Goal: Information Seeking & Learning: Learn about a topic

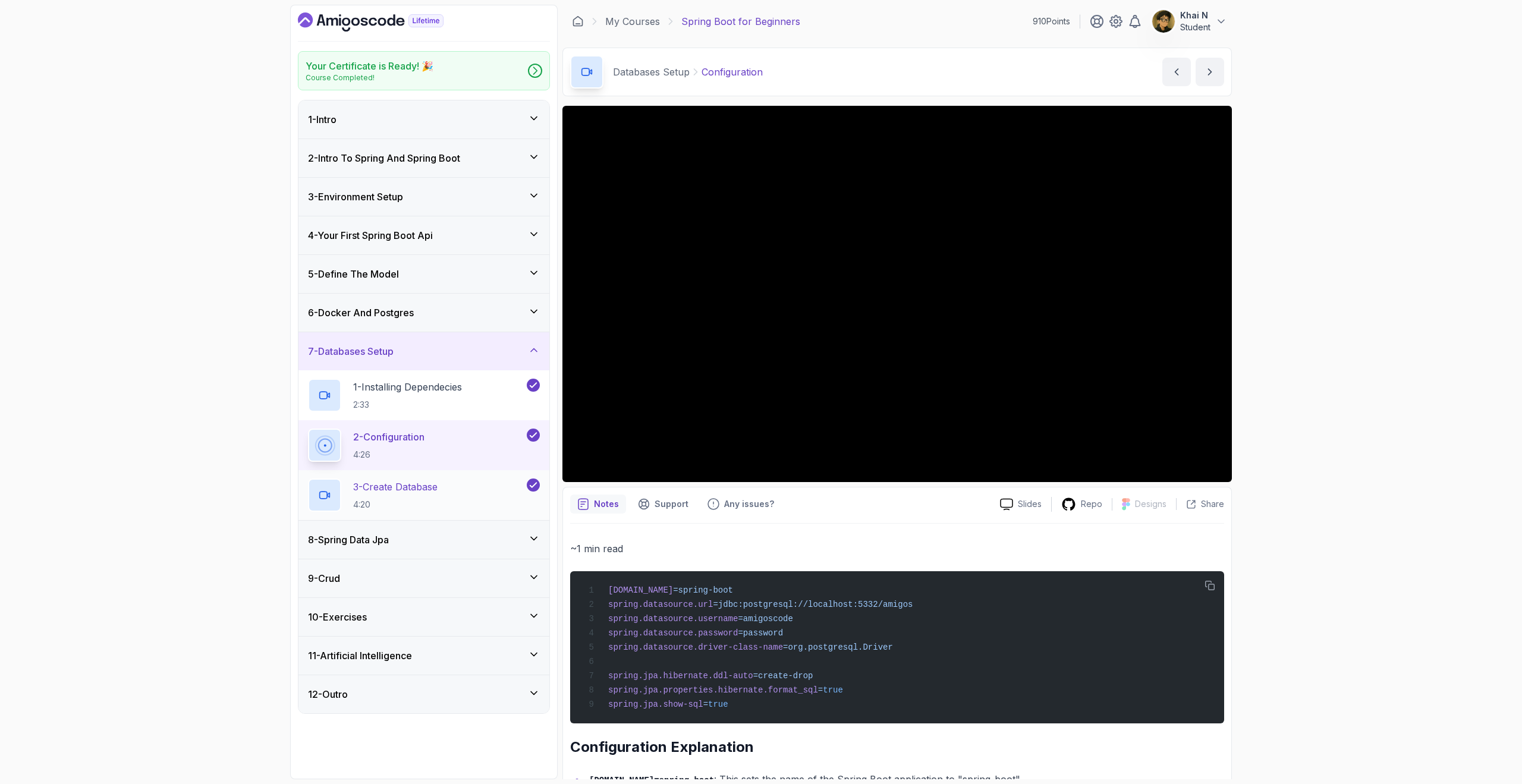
click at [447, 496] on div "3 - Create Database 4:20" at bounding box center [416, 496] width 216 height 34
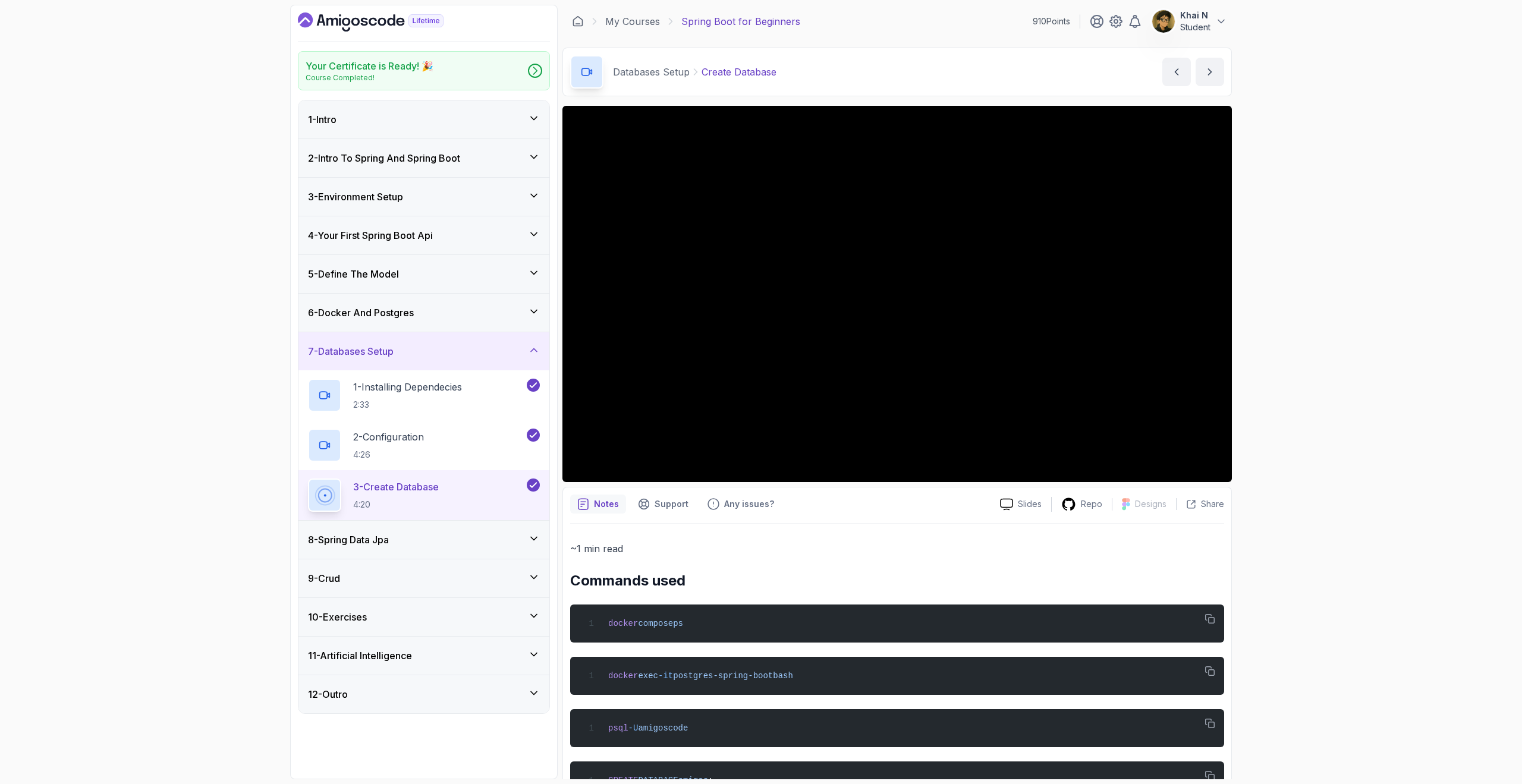
click at [432, 548] on div "8 - Spring Data Jpa" at bounding box center [423, 539] width 251 height 38
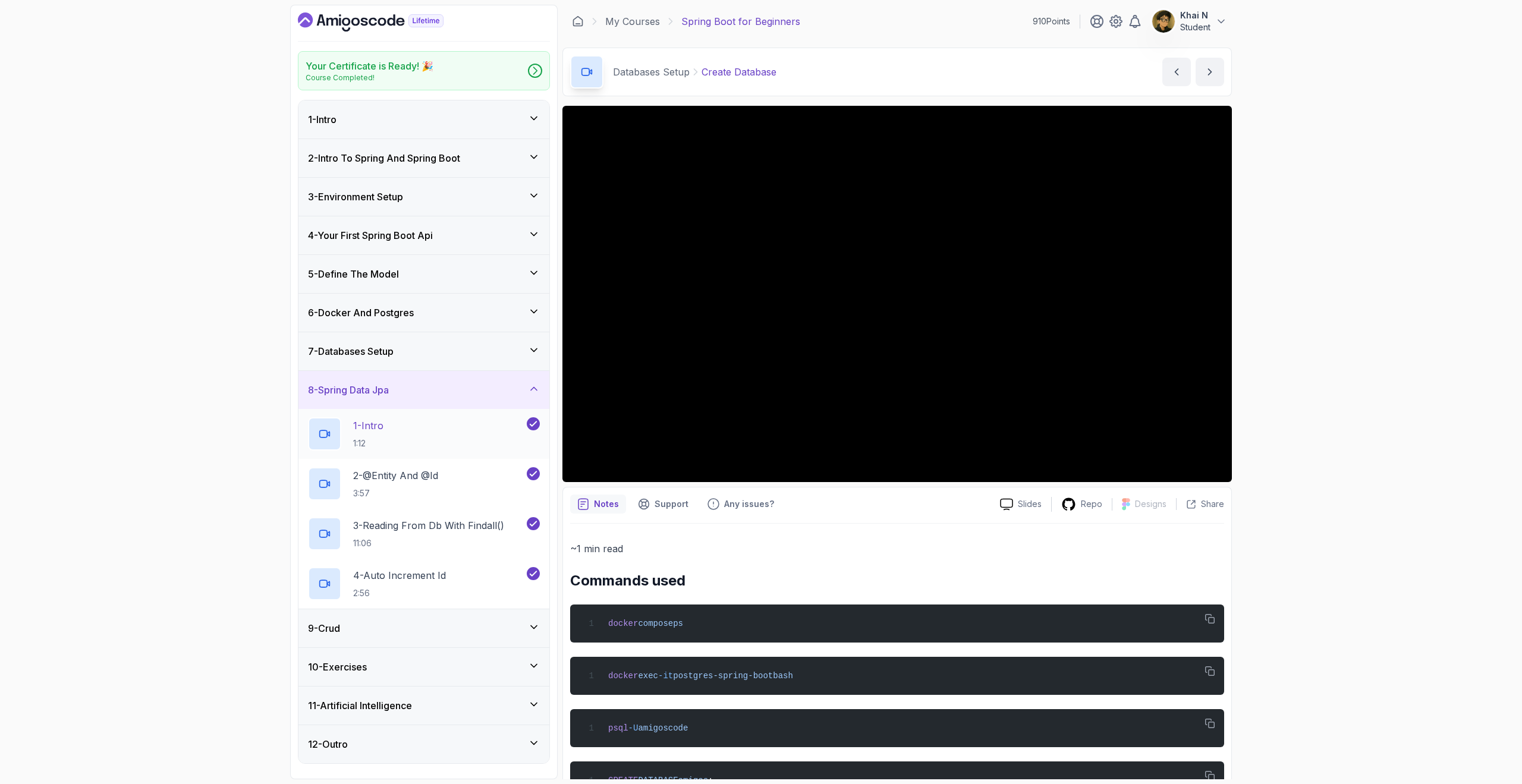
click at [464, 440] on div "1 - Intro 1:12" at bounding box center [416, 434] width 216 height 34
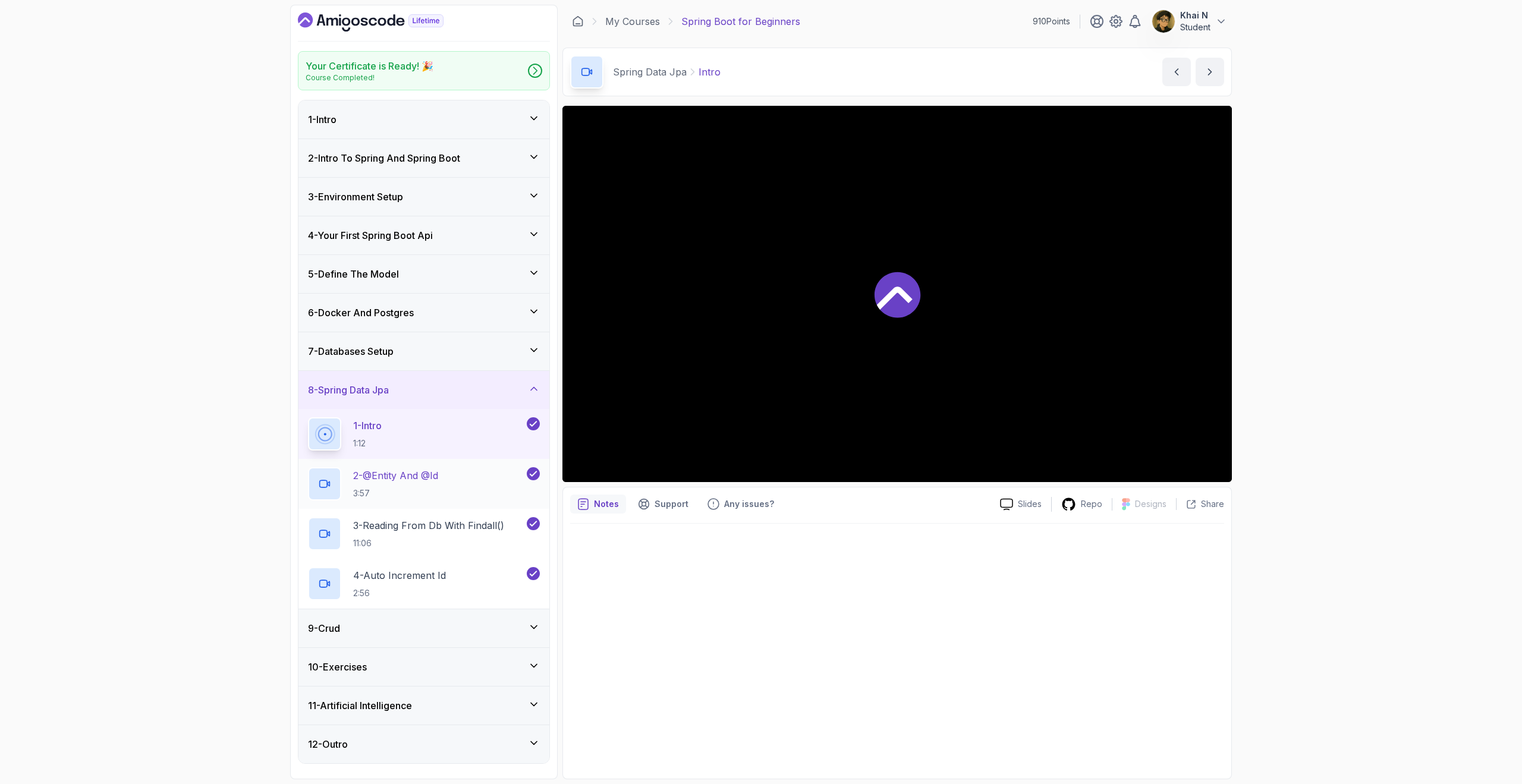
click at [474, 499] on div "2 - @Entity And @Id 3:57" at bounding box center [416, 484] width 216 height 34
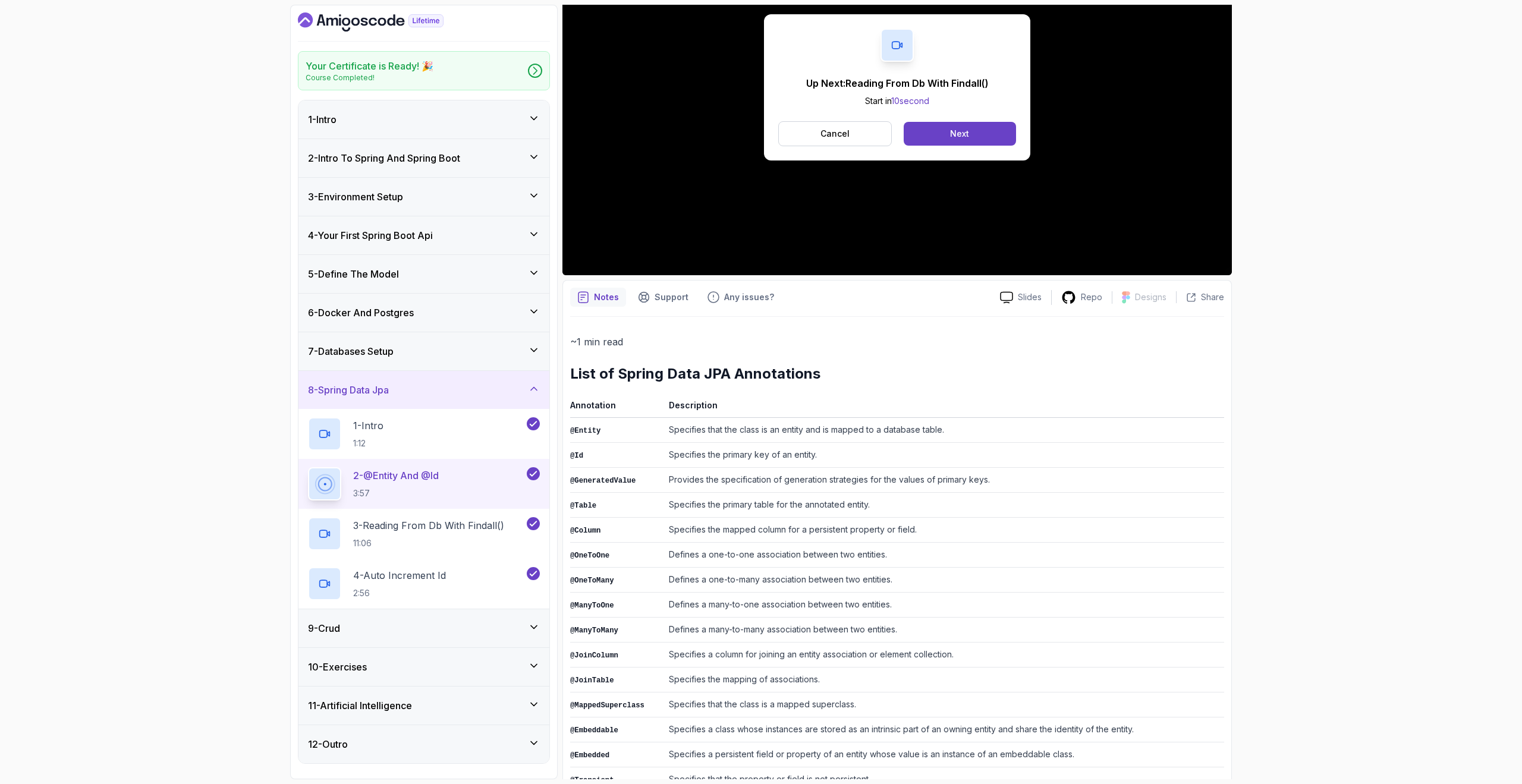
scroll to position [197, 0]
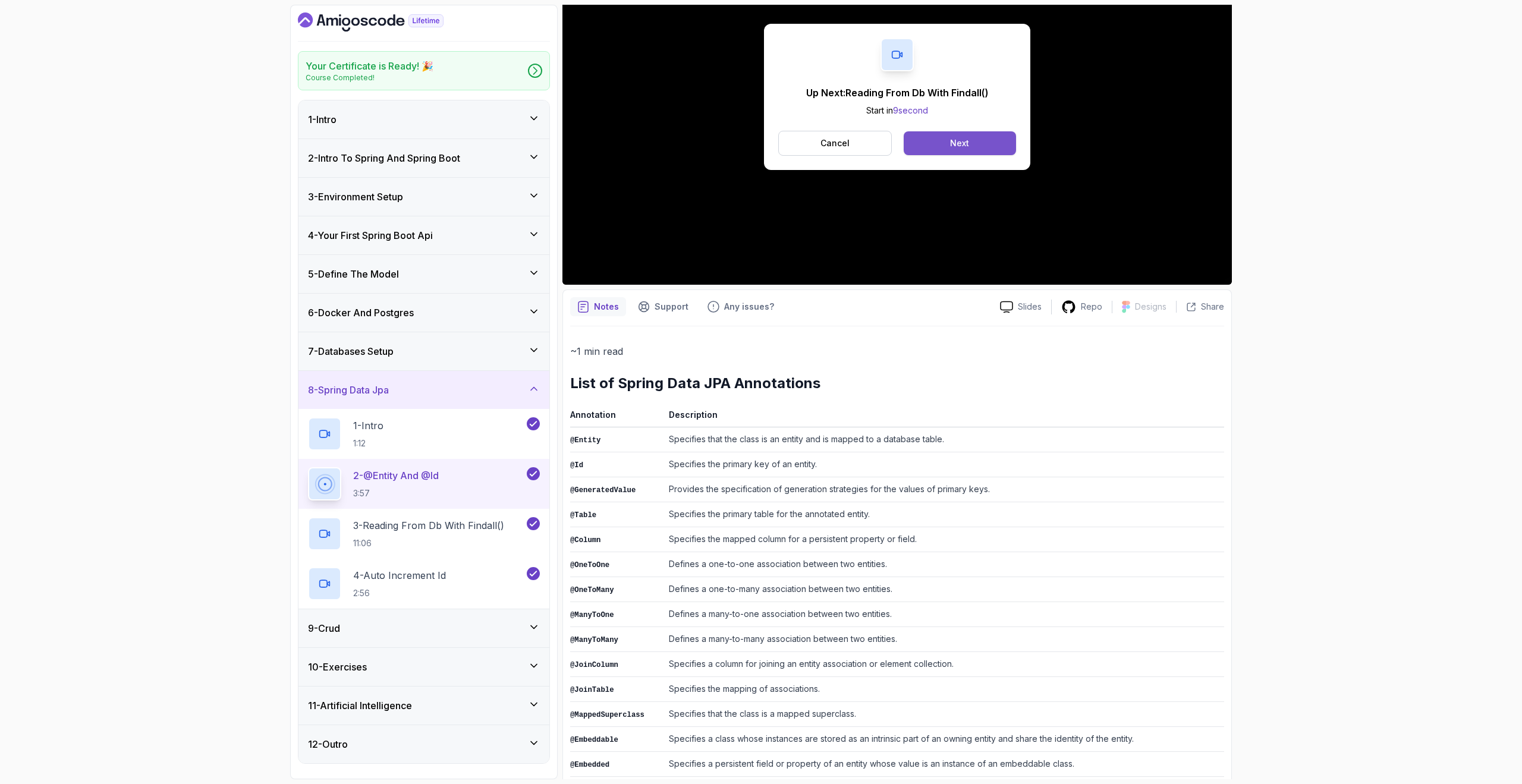
click at [957, 148] on div "Next" at bounding box center [959, 143] width 19 height 12
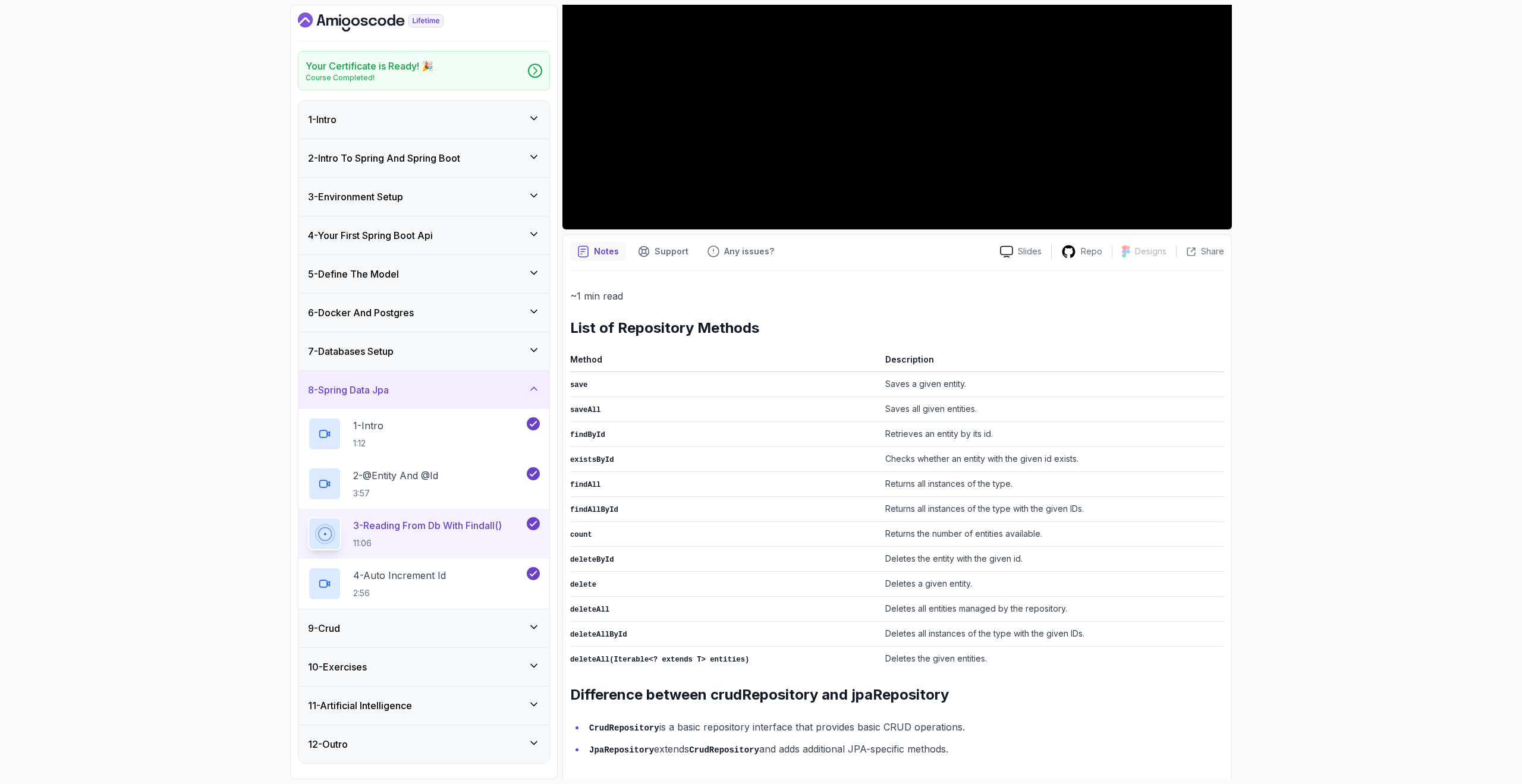
scroll to position [252, 0]
click at [923, 724] on li "CrudRepository is a basic repository interface that provides basic CRUD operati…" at bounding box center [904, 728] width 638 height 17
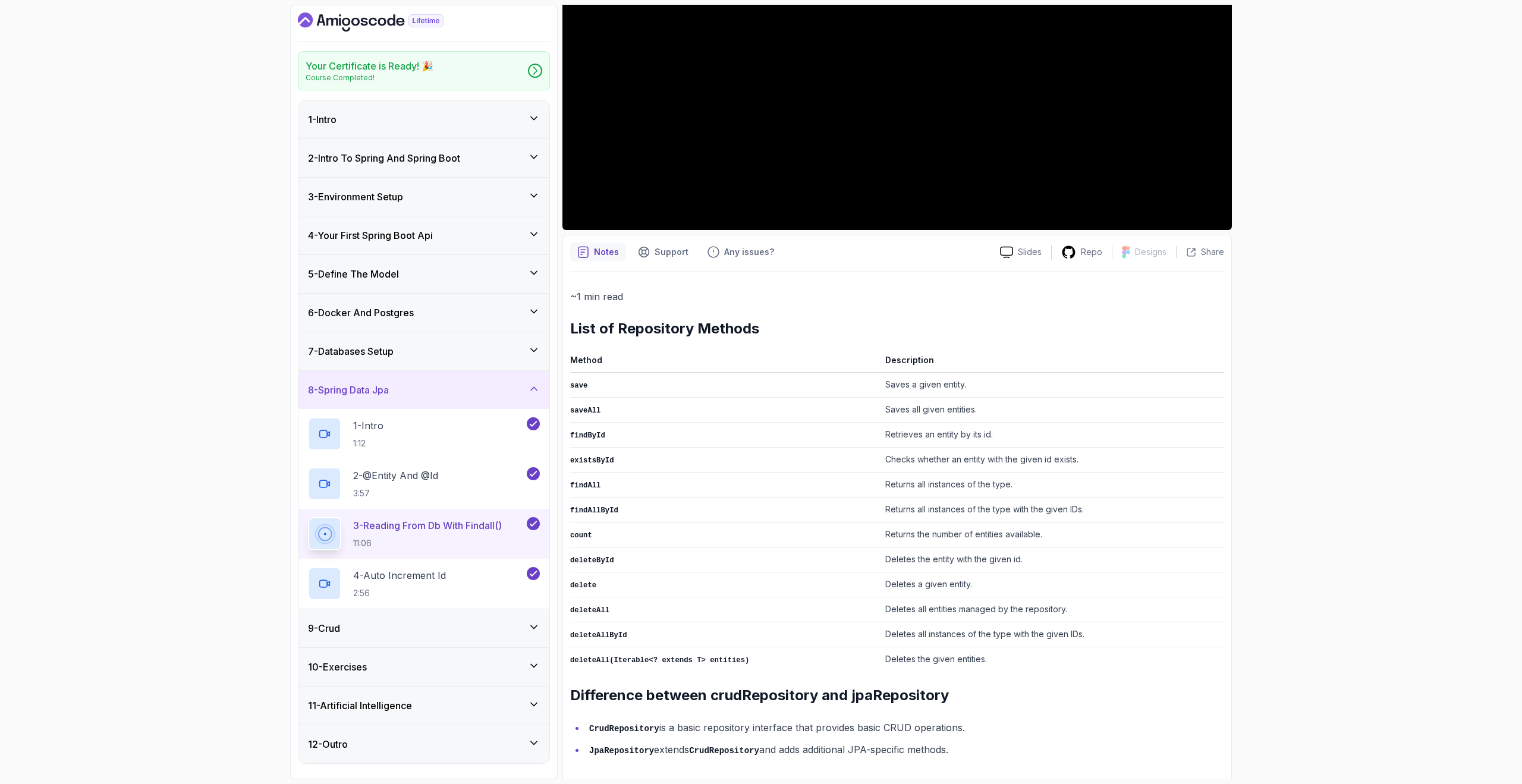
click at [923, 724] on li "CrudRepository is a basic repository interface that provides basic CRUD operati…" at bounding box center [904, 728] width 638 height 17
click at [924, 747] on li "JpaRepository extends CrudRepository and adds additional JPA-specific methods." at bounding box center [904, 750] width 638 height 17
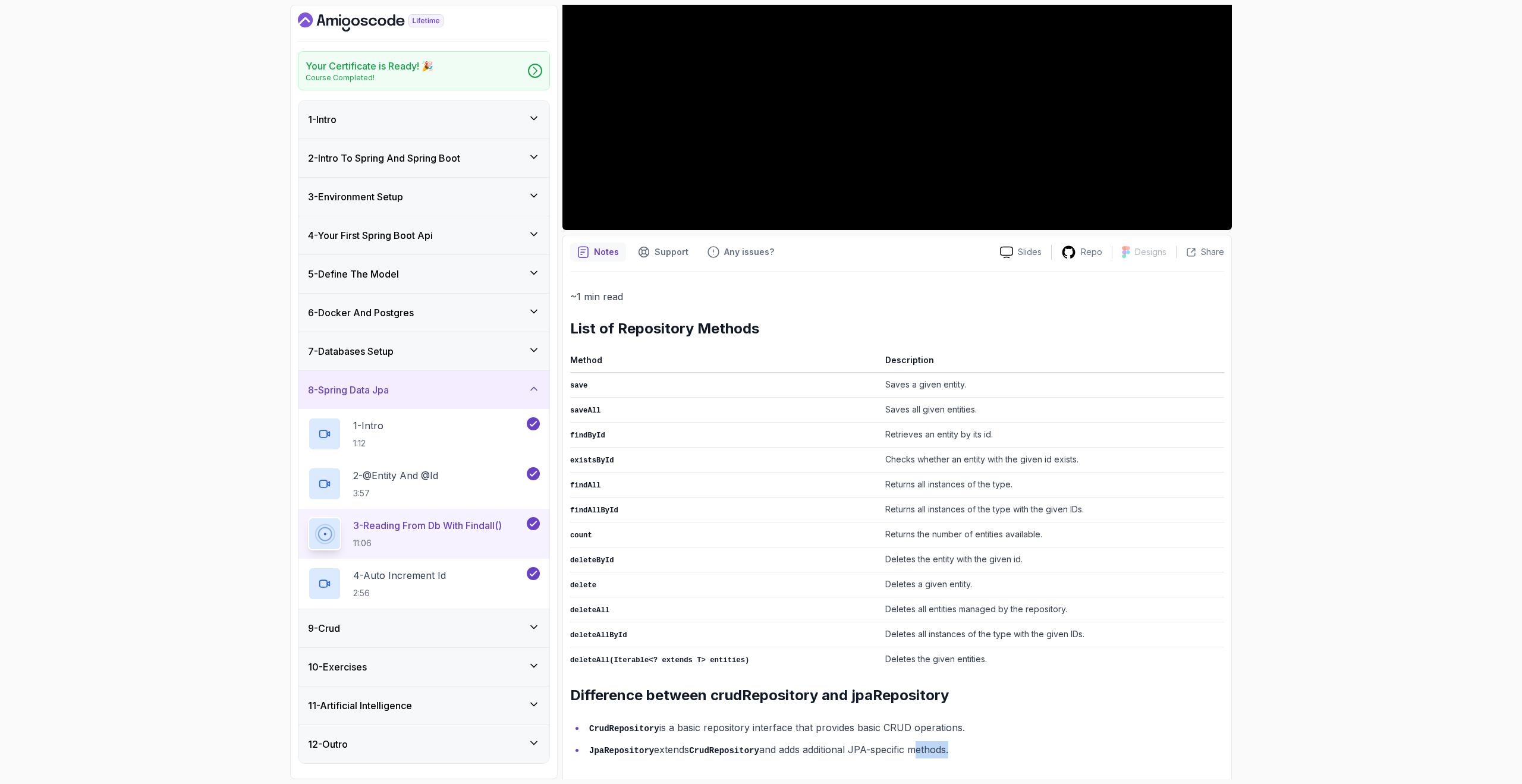
click at [924, 747] on li "JpaRepository extends CrudRepository and adds additional JPA-specific methods." at bounding box center [904, 750] width 638 height 17
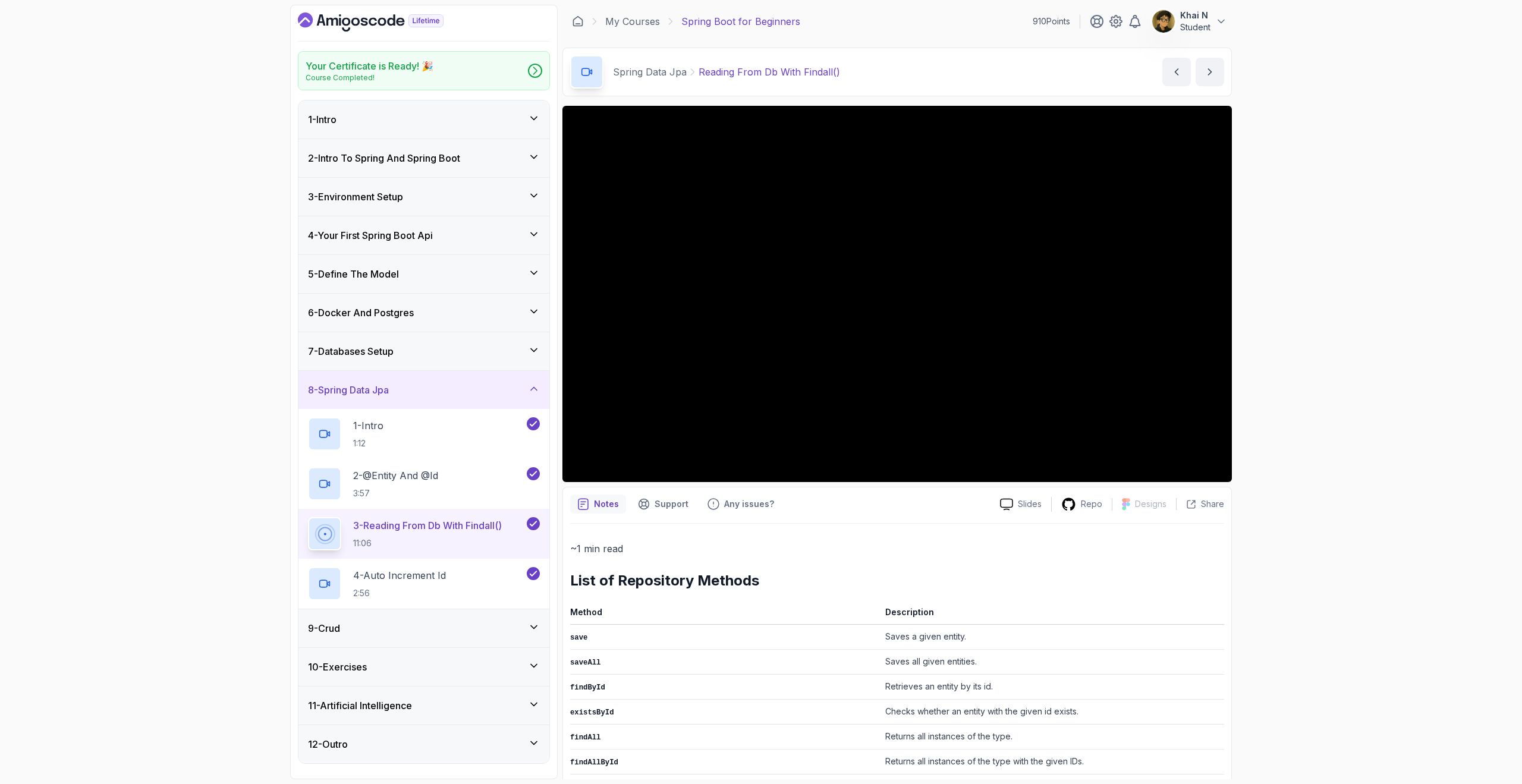
scroll to position [0, 0]
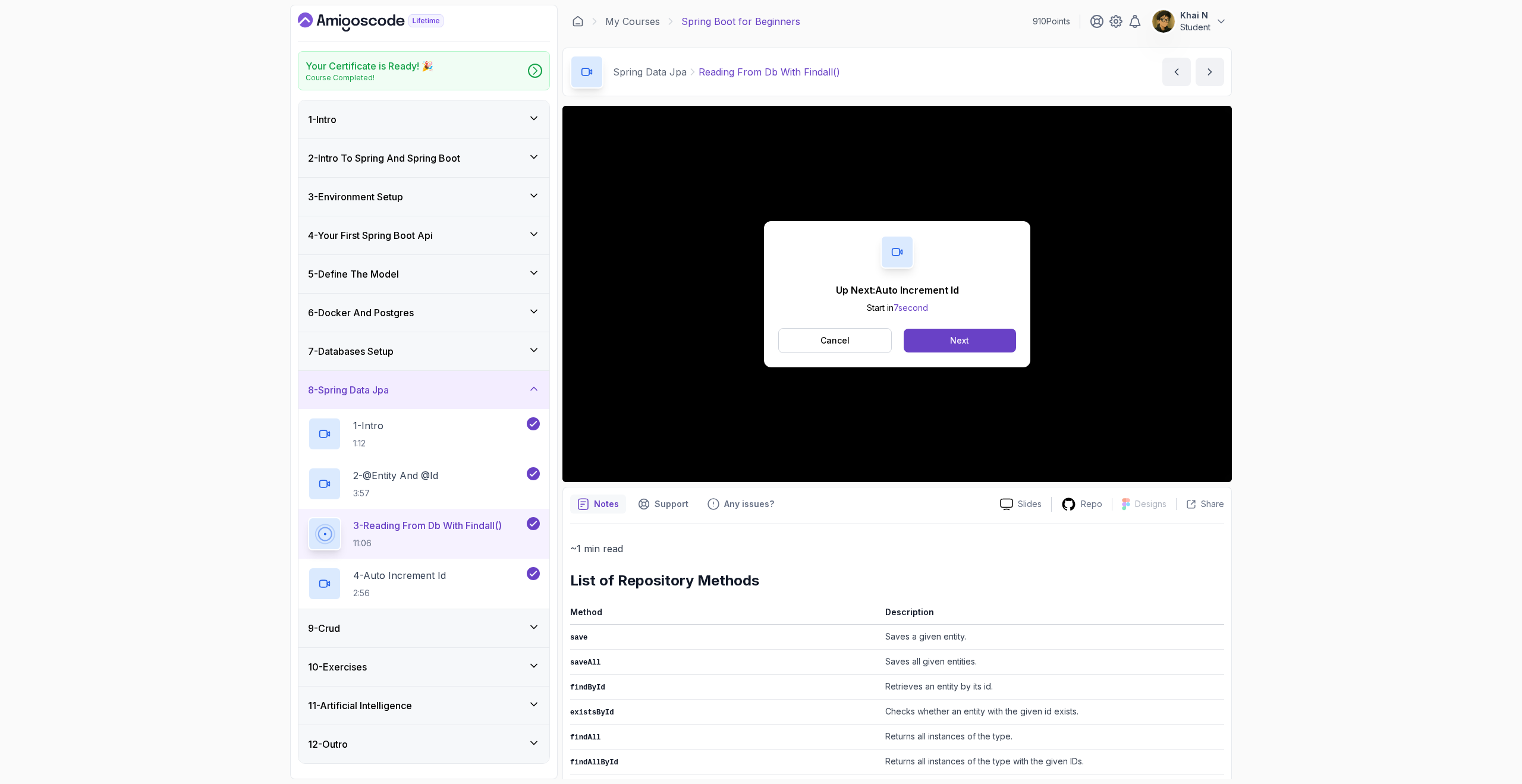
click at [944, 358] on div "Up Next: Auto Increment Id Start in 7 second Cancel Next" at bounding box center [897, 294] width 267 height 146
click at [944, 342] on button "Next" at bounding box center [960, 340] width 112 height 24
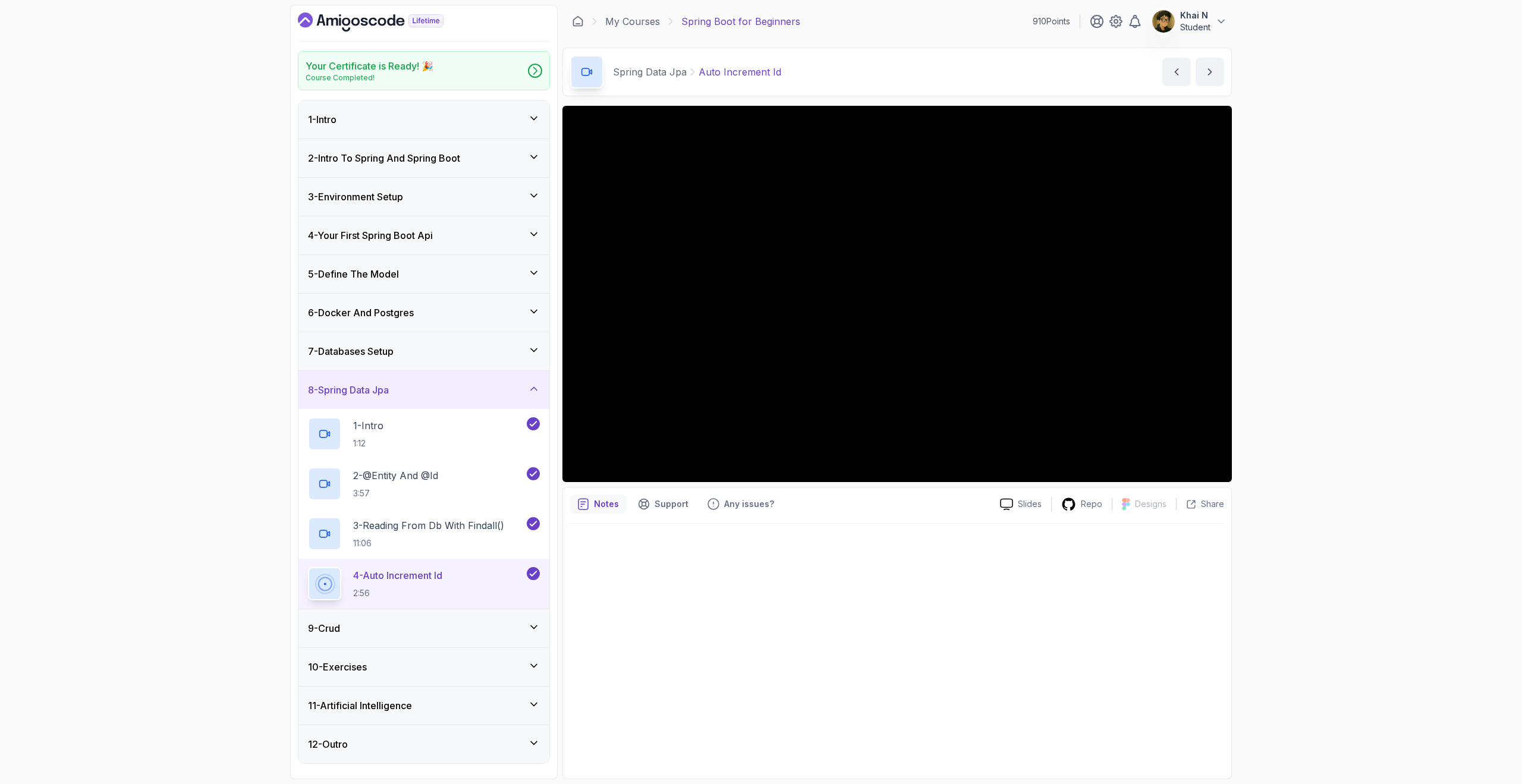
click at [372, 628] on div "9 - Crud" at bounding box center [423, 628] width 232 height 14
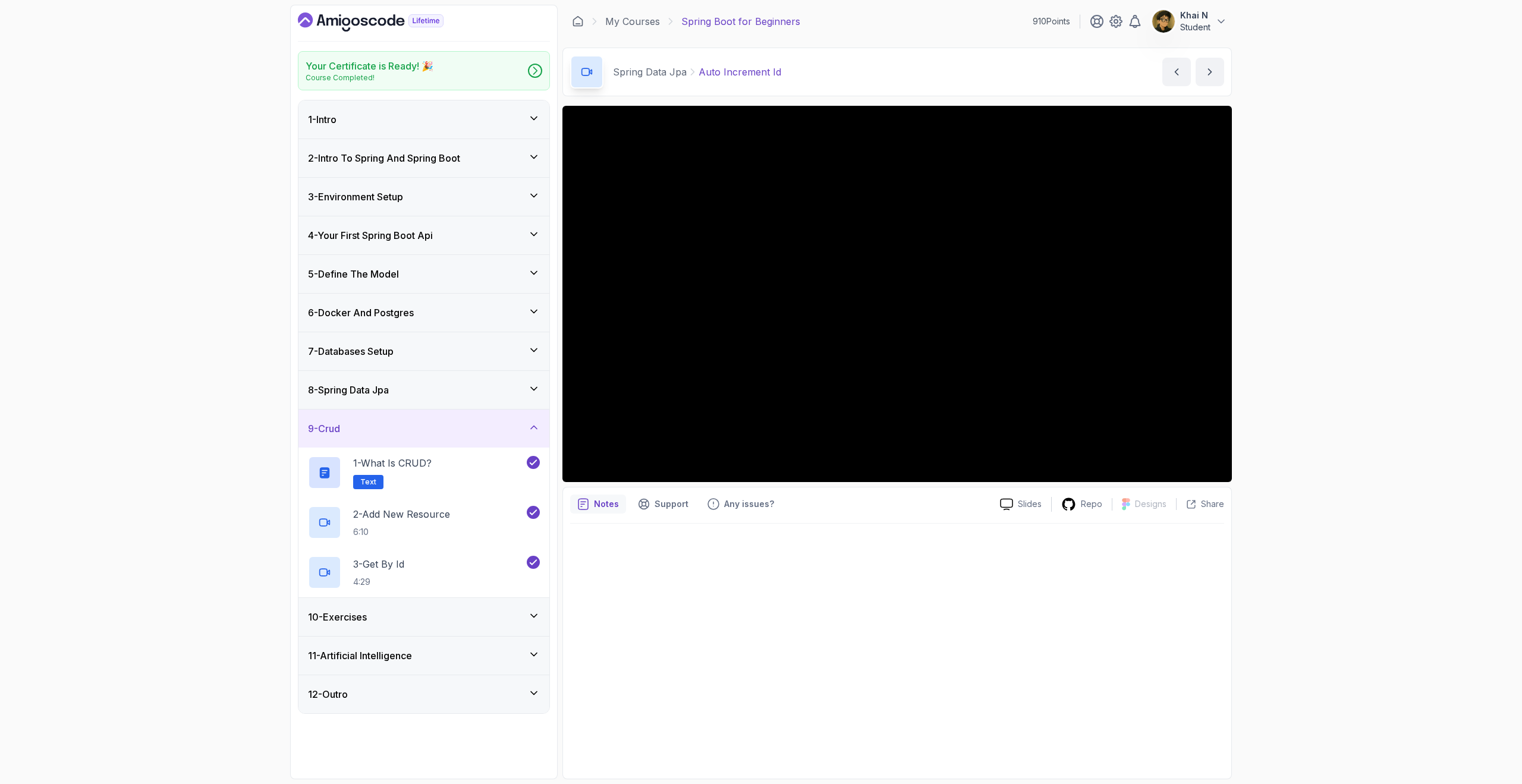
click at [432, 637] on div "11 - Artificial Intelligence" at bounding box center [423, 656] width 251 height 38
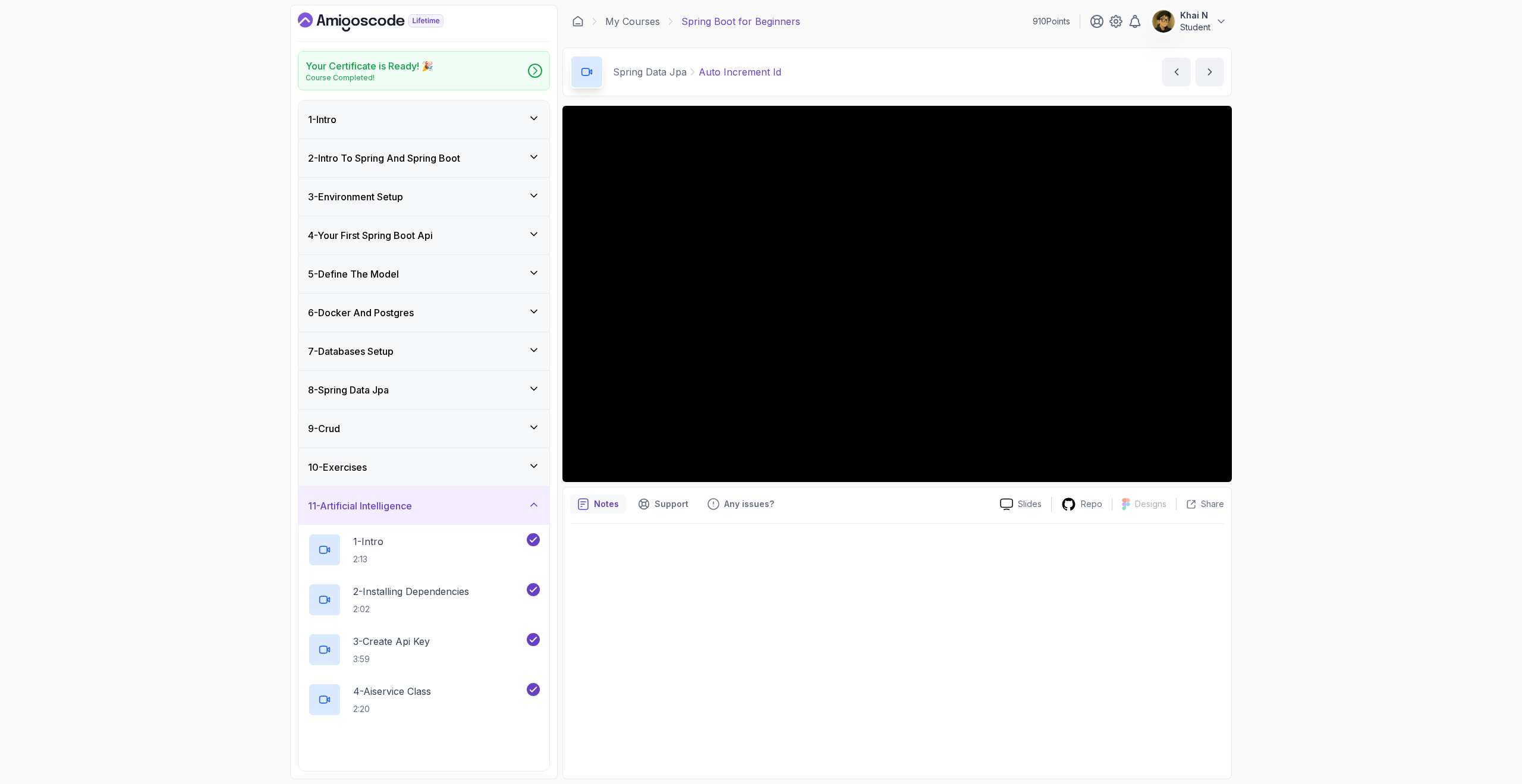
click at [438, 428] on div "9 - Crud" at bounding box center [423, 428] width 232 height 14
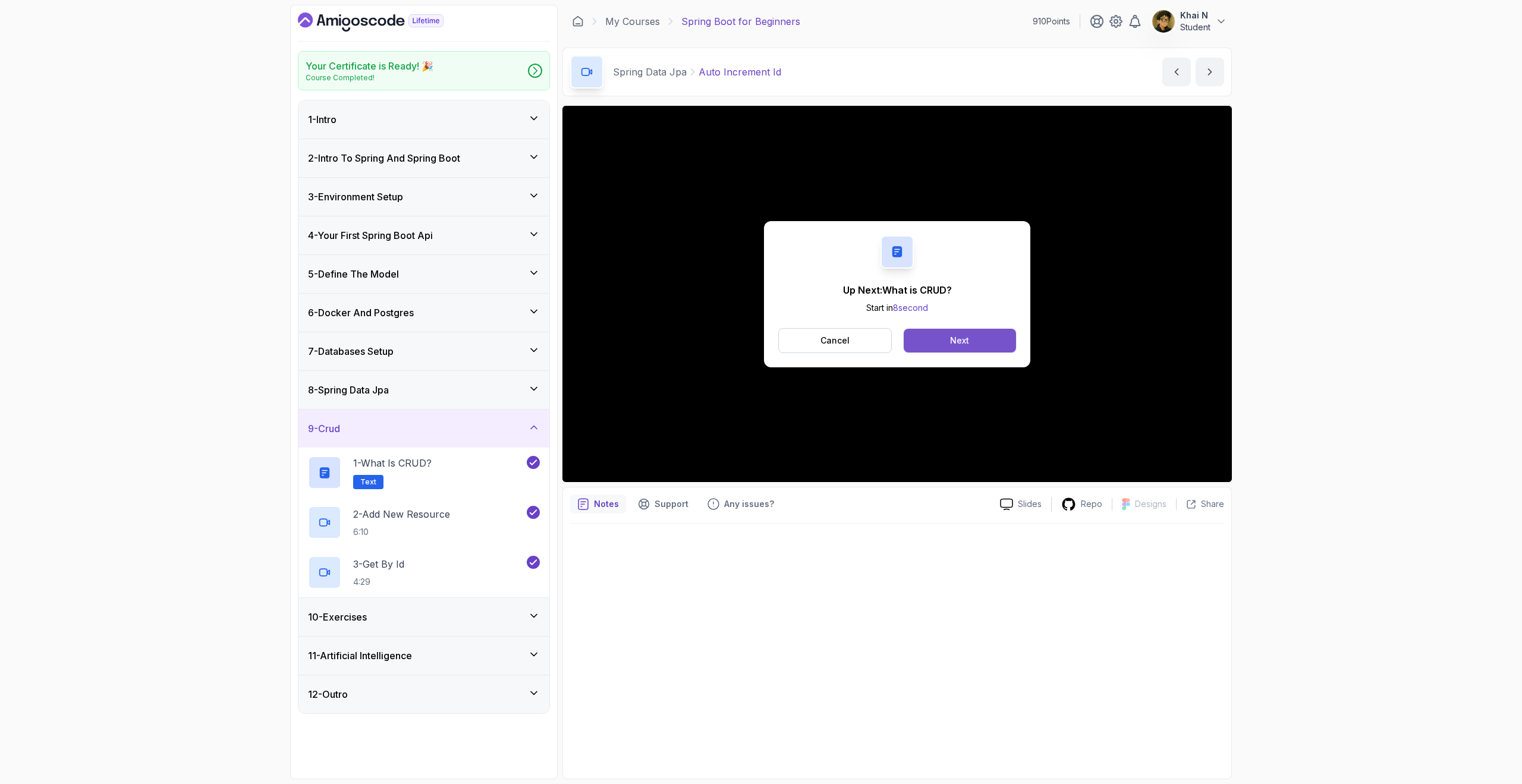
click at [992, 347] on button "Next" at bounding box center [960, 340] width 112 height 24
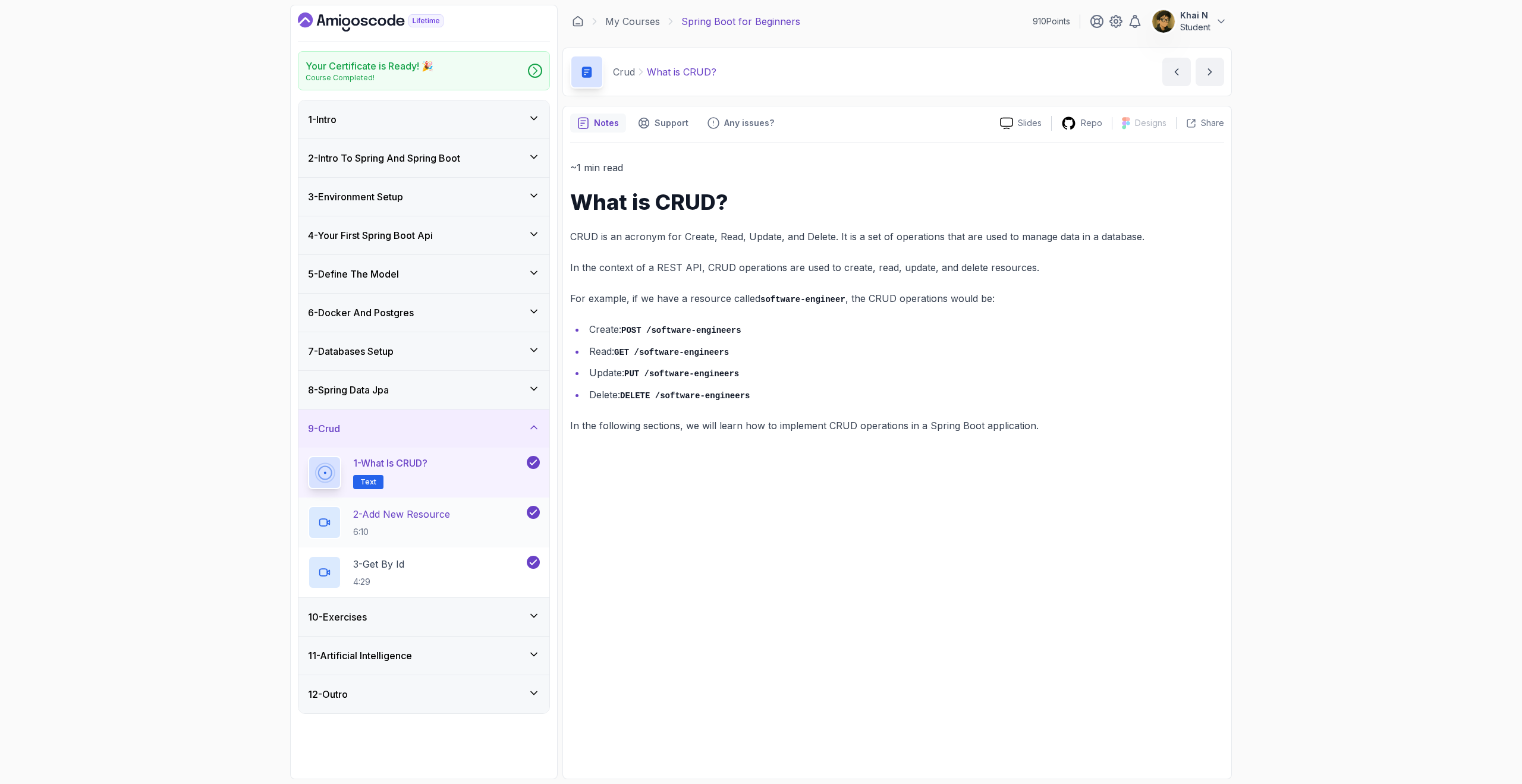
click at [394, 515] on p "2 - Add New Resource" at bounding box center [401, 514] width 97 height 14
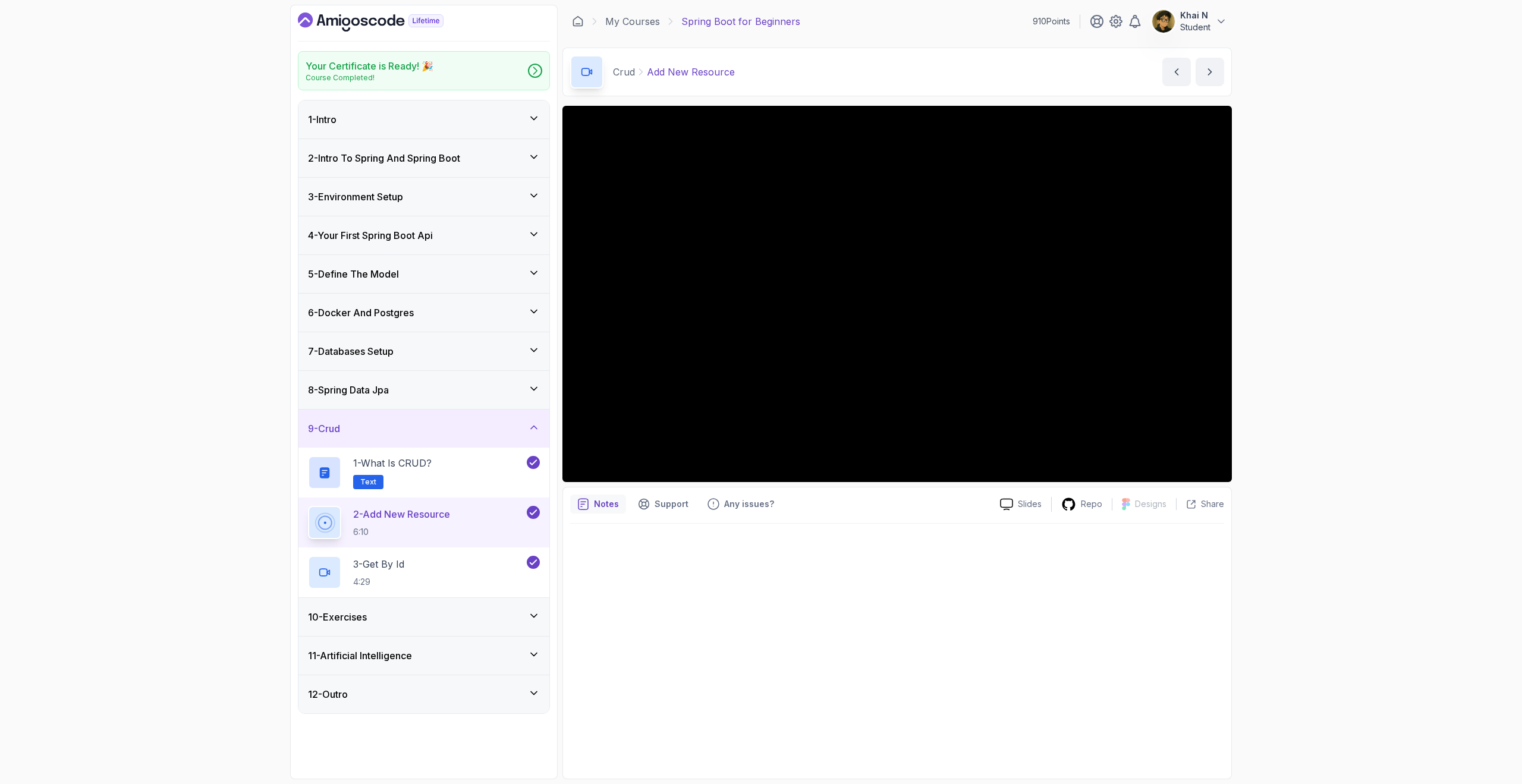
click at [419, 617] on div "10 - Exercises" at bounding box center [423, 617] width 232 height 14
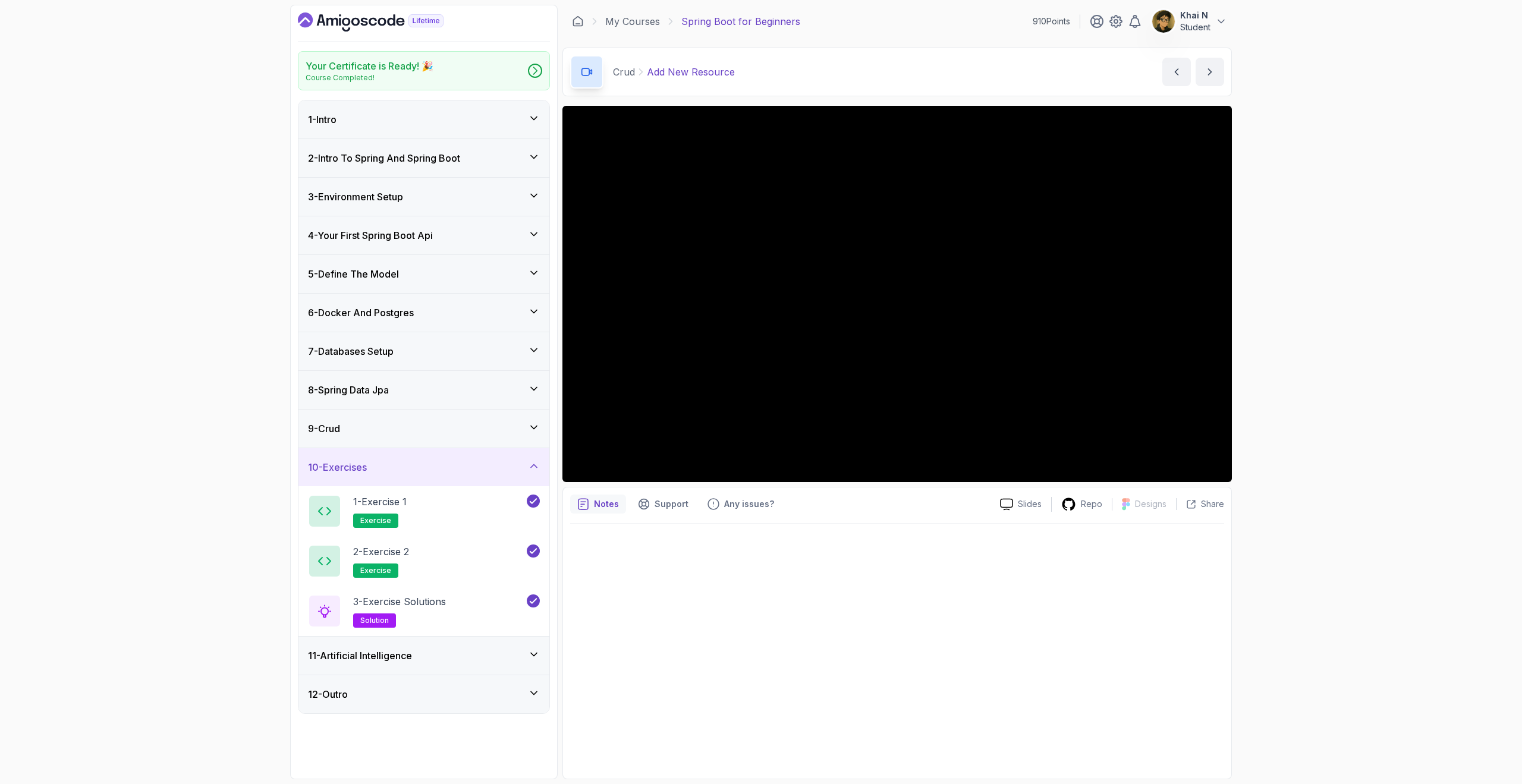
click at [434, 477] on div "10 - Exercises" at bounding box center [423, 467] width 251 height 38
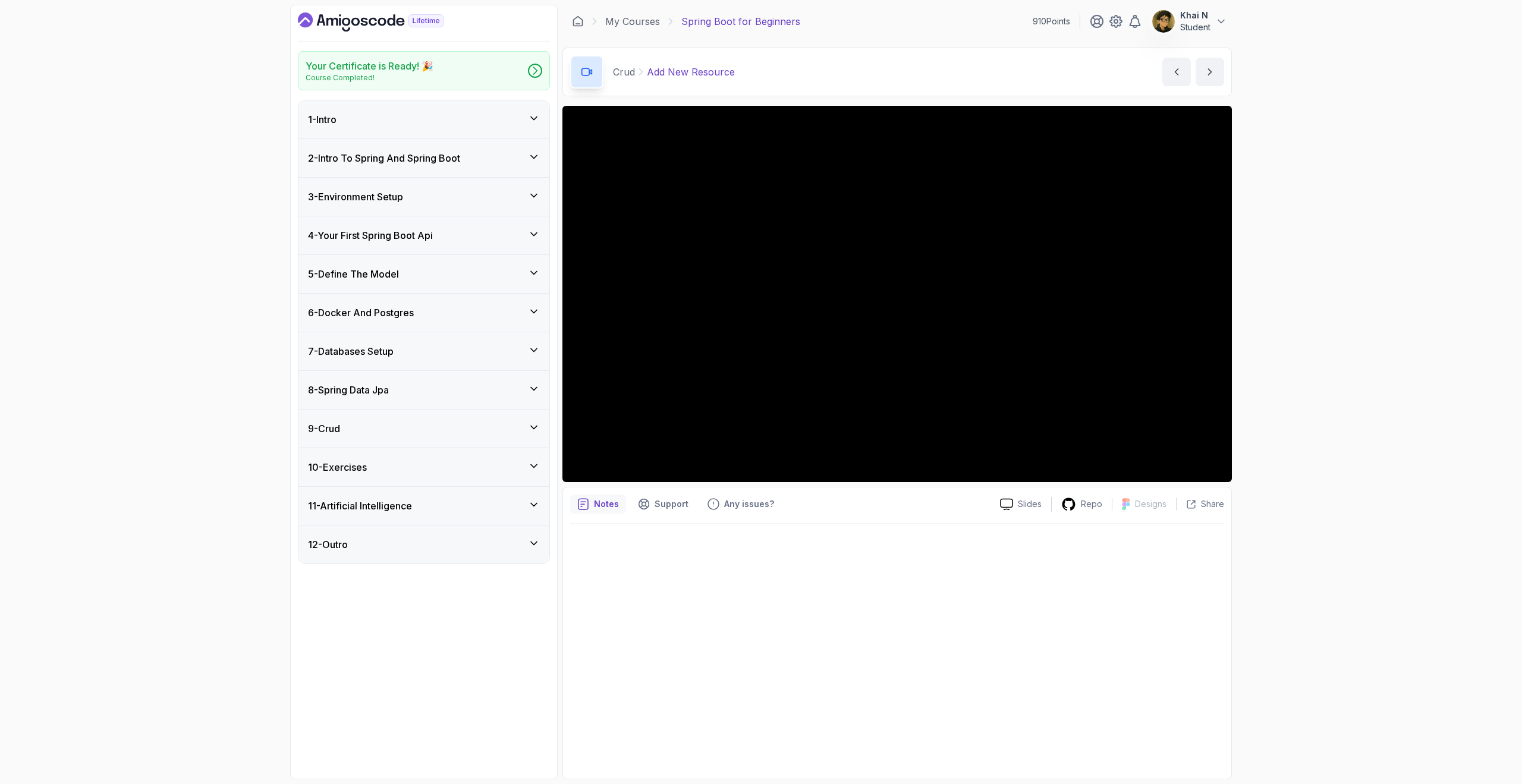
click at [401, 190] on h3 "3 - Environment Setup" at bounding box center [355, 197] width 95 height 14
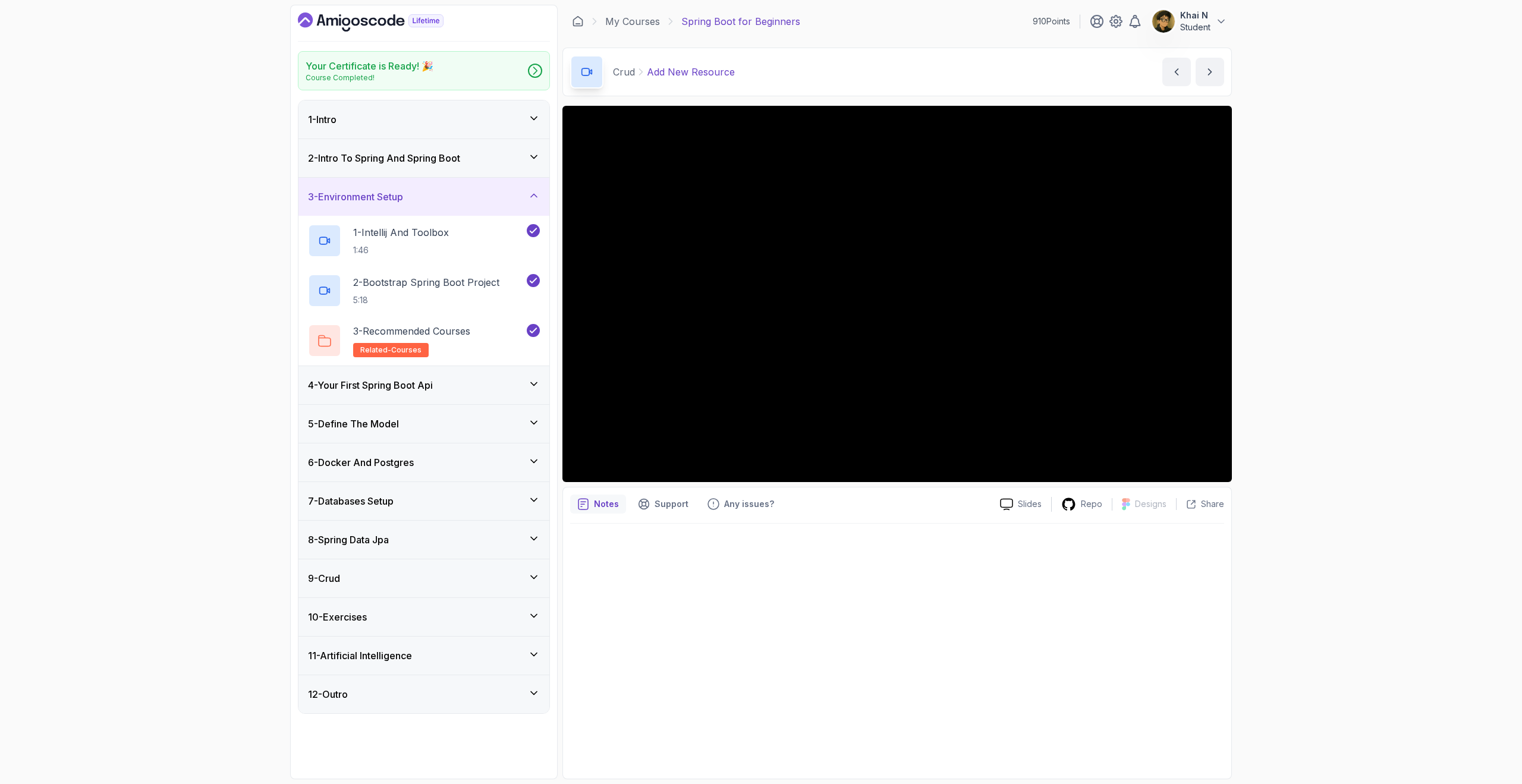
click at [426, 377] on div "4 - Your First Spring Boot Api" at bounding box center [423, 385] width 251 height 38
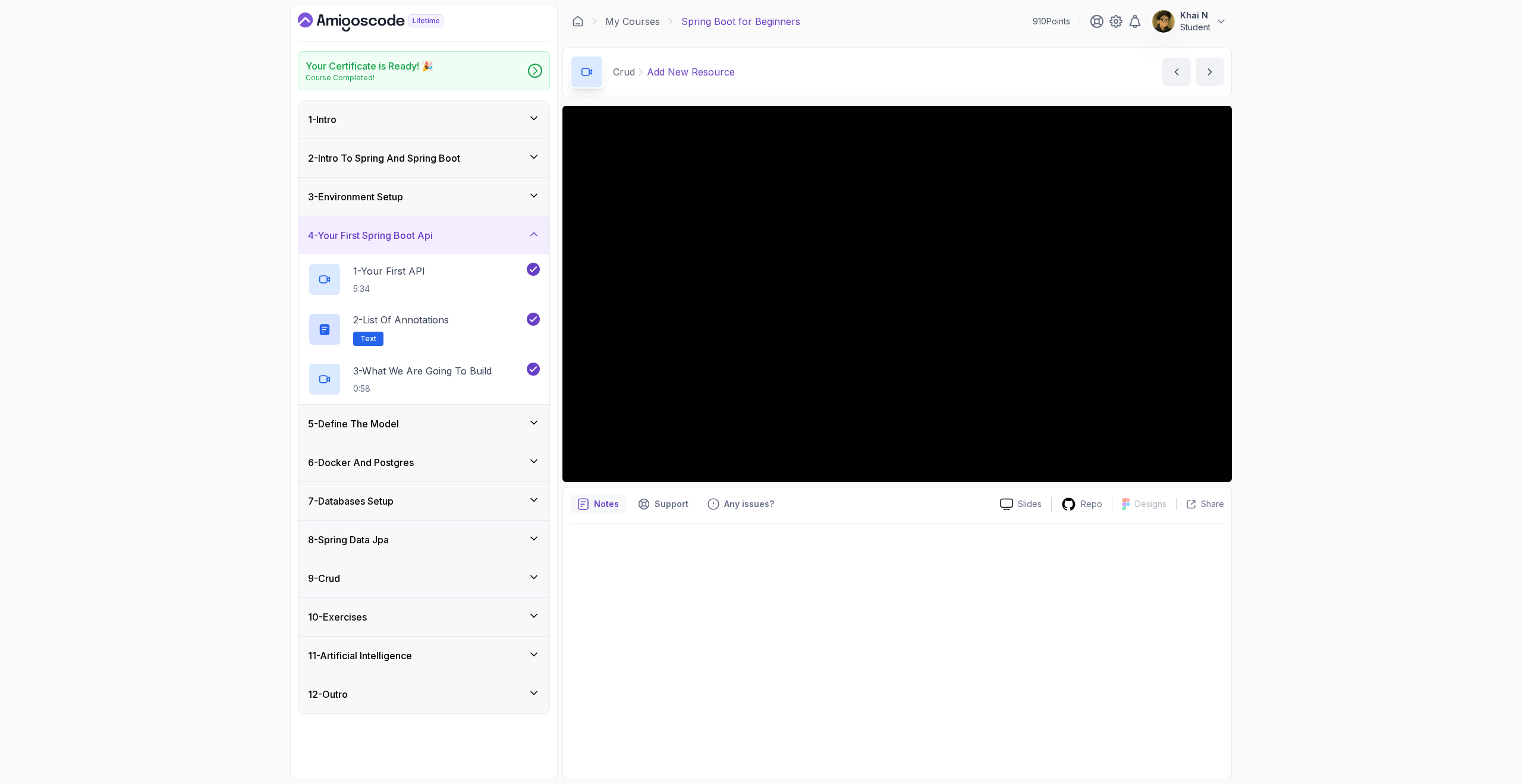
click at [421, 416] on div "5 - Define The Model" at bounding box center [423, 423] width 251 height 38
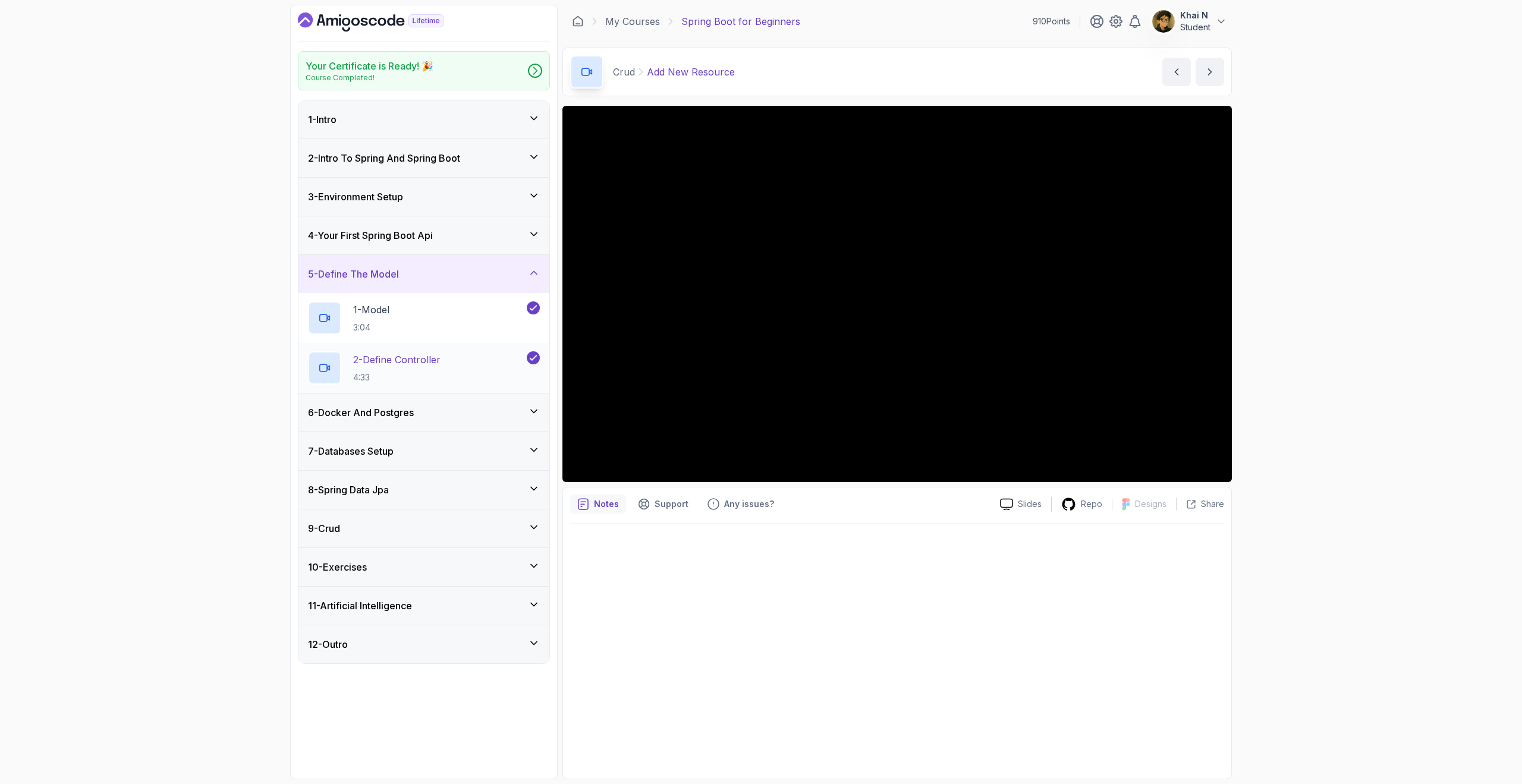
click at [426, 359] on p "2 - Define Controller" at bounding box center [396, 359] width 87 height 14
click at [442, 412] on div "6 - Docker And Postgres" at bounding box center [423, 412] width 232 height 14
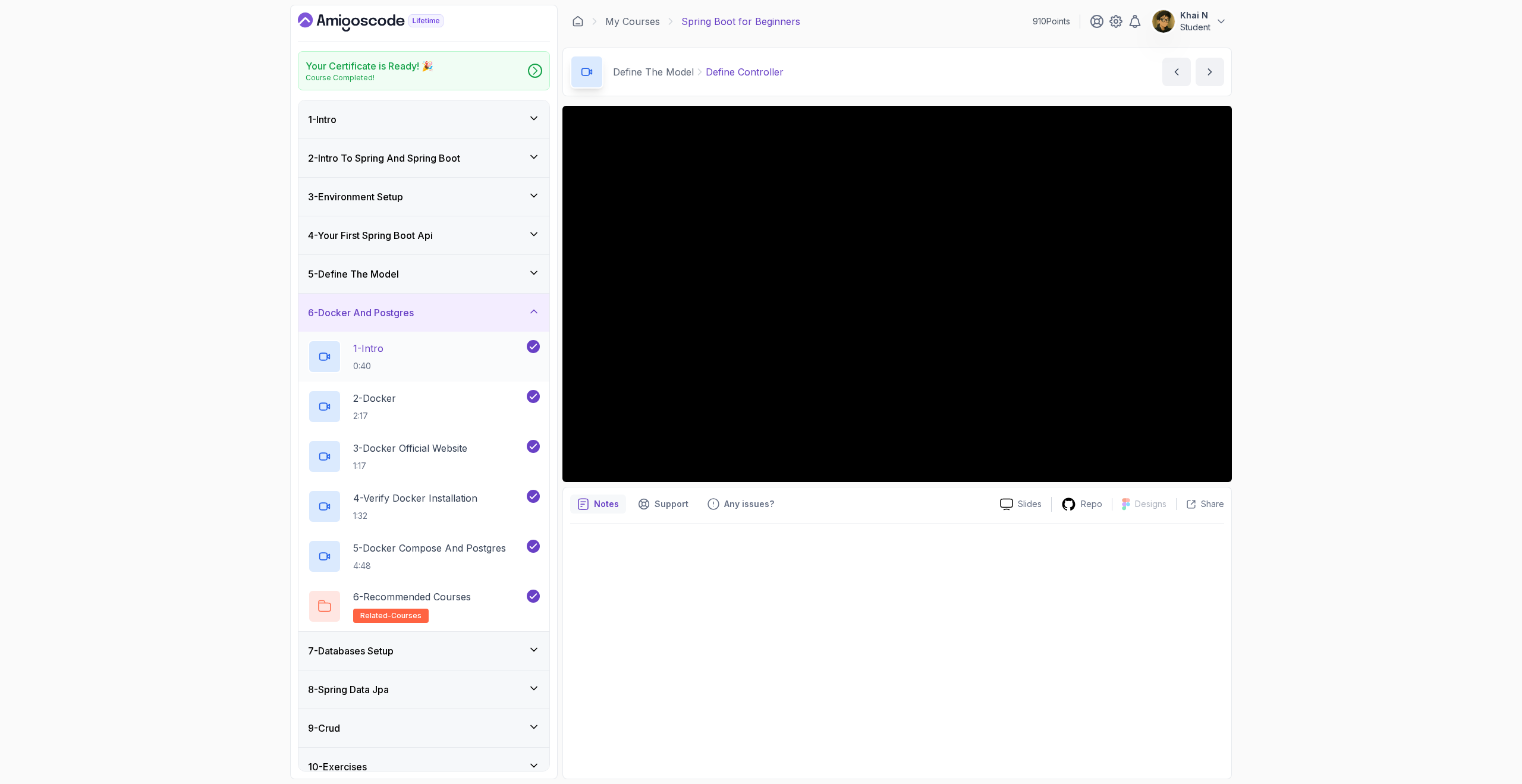
click at [425, 359] on div "1 - Intro 0:40" at bounding box center [416, 357] width 216 height 34
click at [432, 403] on div "2 - Docker 2:17" at bounding box center [416, 407] width 216 height 34
click at [440, 494] on p "4 - Verify Docker Installation" at bounding box center [415, 498] width 125 height 14
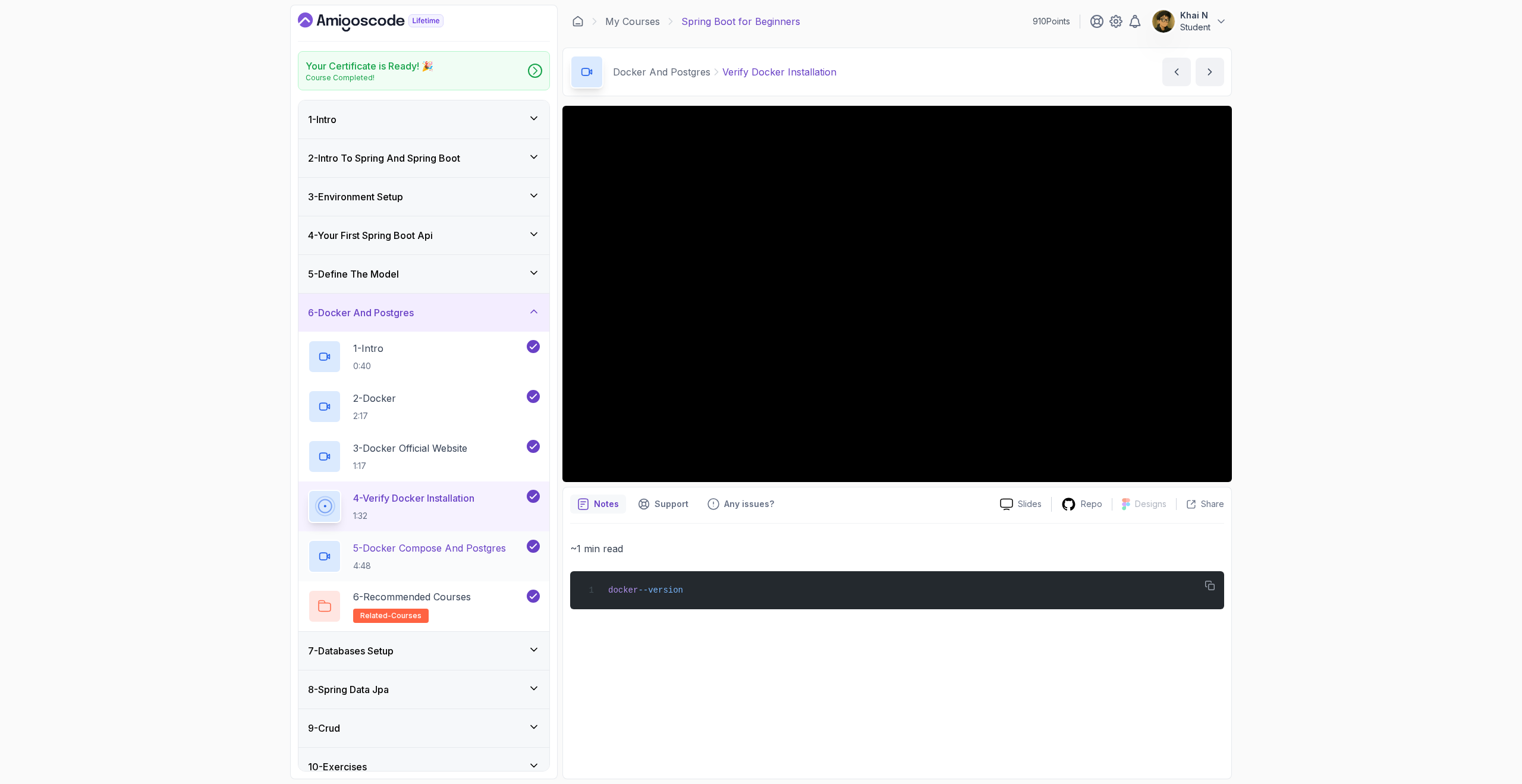
click at [443, 558] on h2 "5 - Docker Compose And Postgres 4:48" at bounding box center [429, 556] width 153 height 31
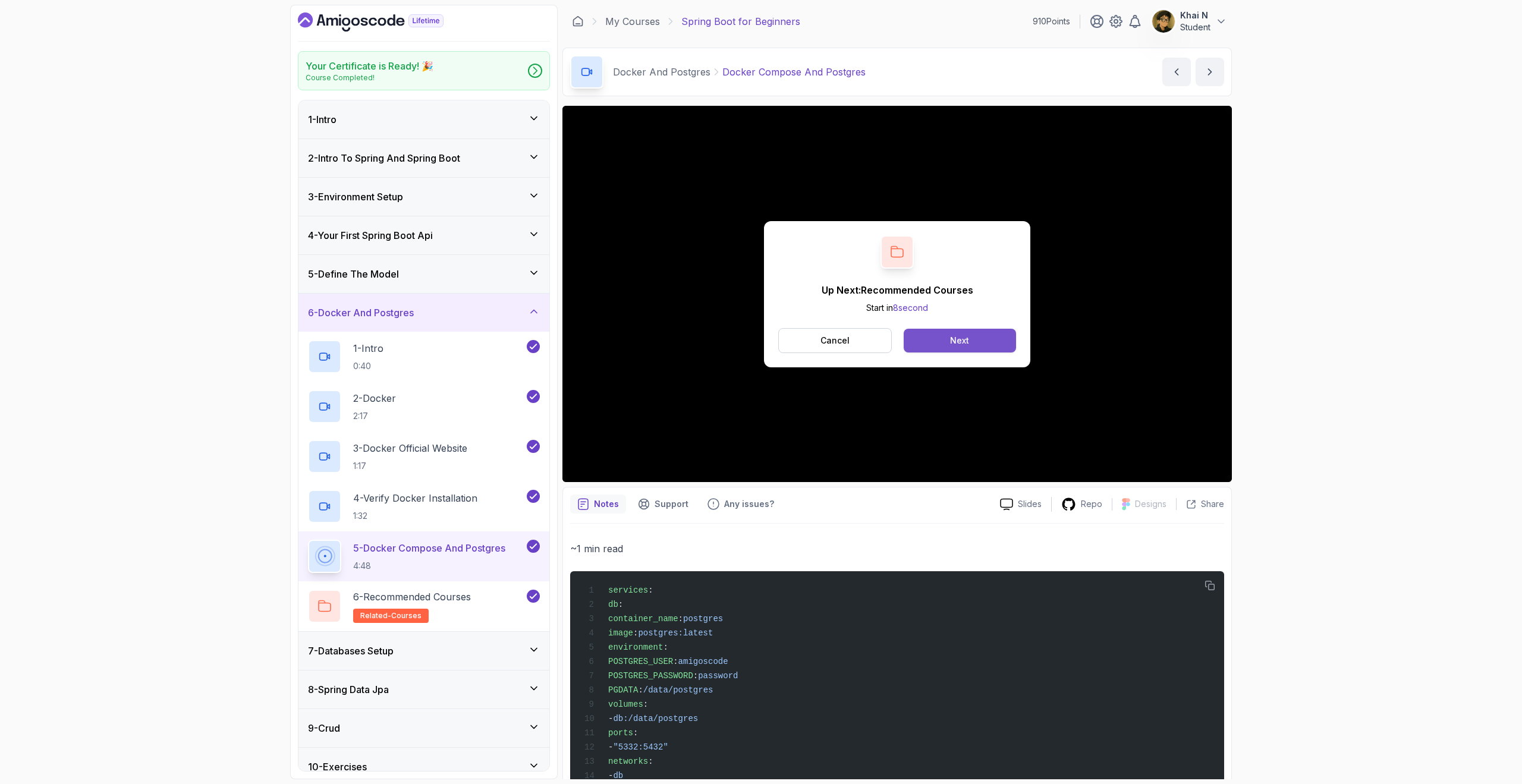
click at [960, 341] on div "Next" at bounding box center [959, 341] width 19 height 12
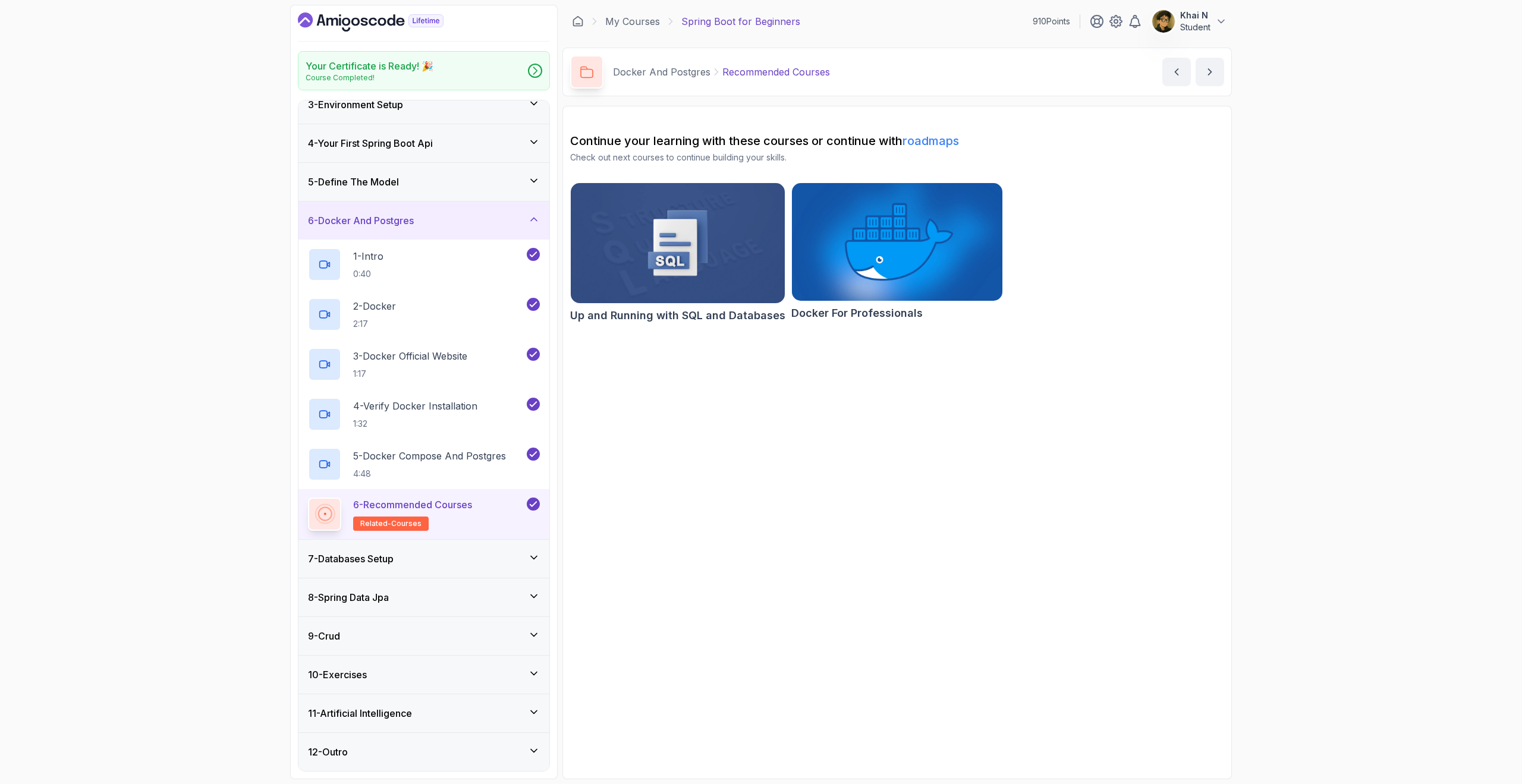
scroll to position [92, 0]
click at [427, 554] on div "7 - Databases Setup" at bounding box center [423, 559] width 232 height 14
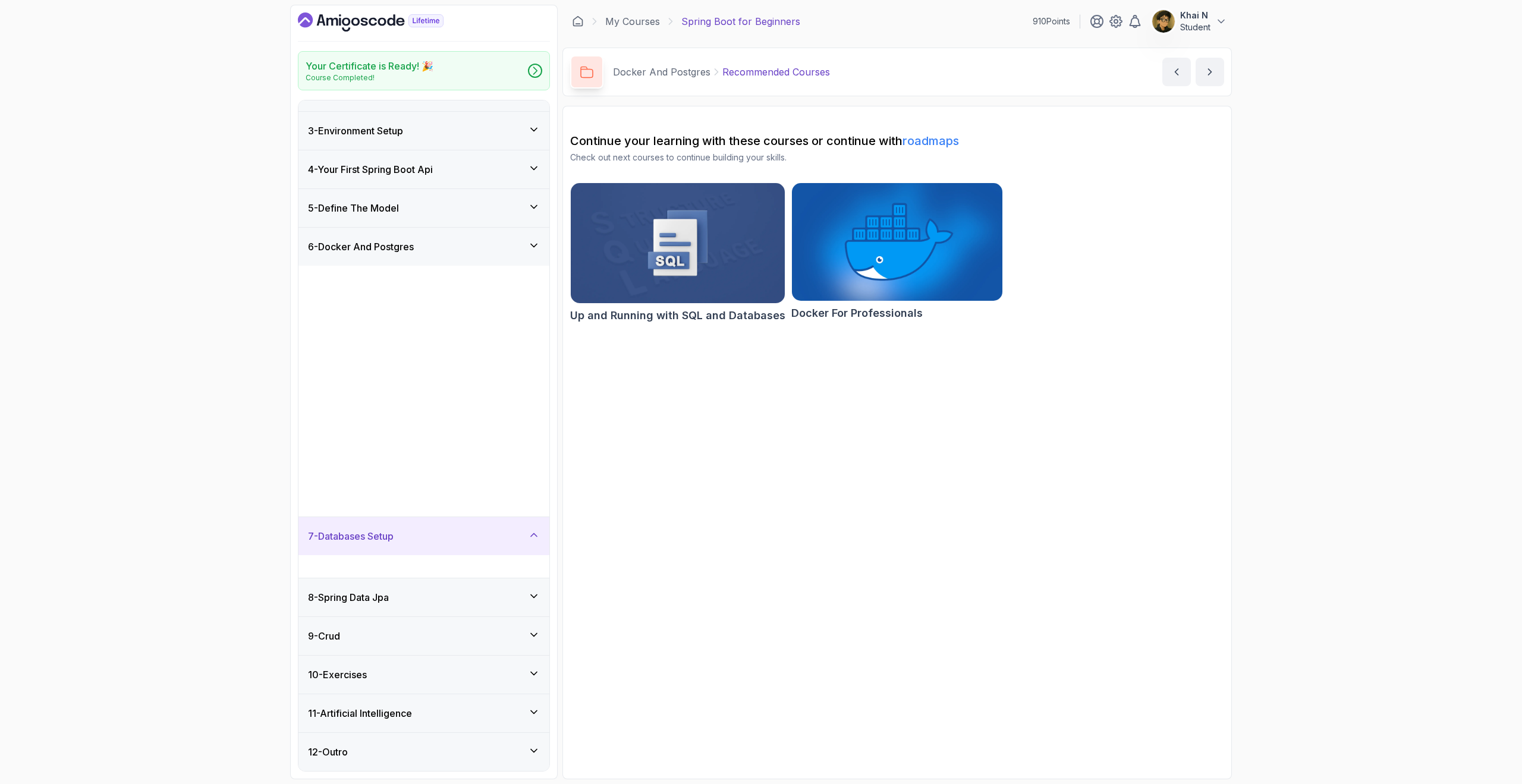
scroll to position [0, 0]
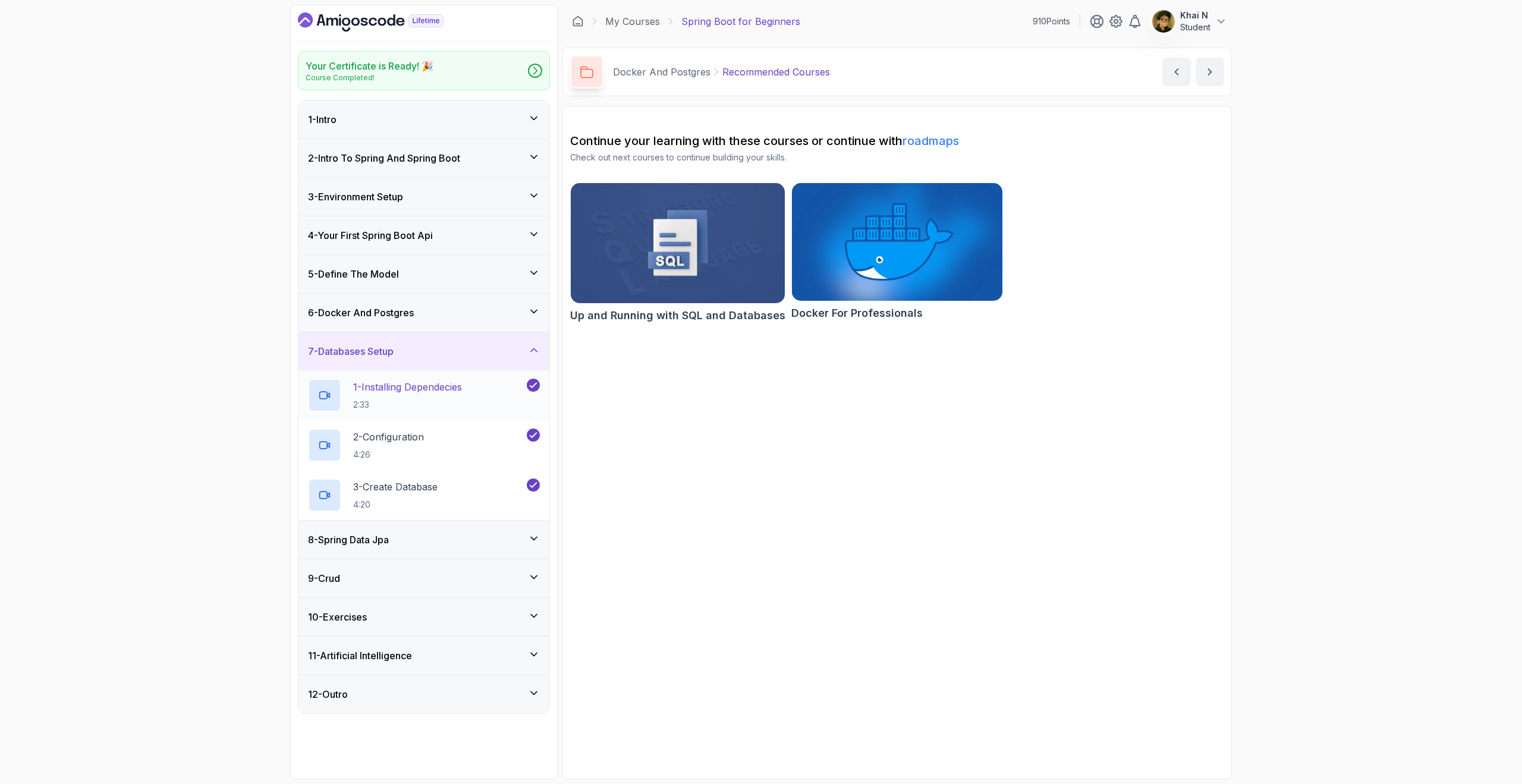
click at [432, 392] on p "1 - Installing Dependecies" at bounding box center [407, 387] width 109 height 14
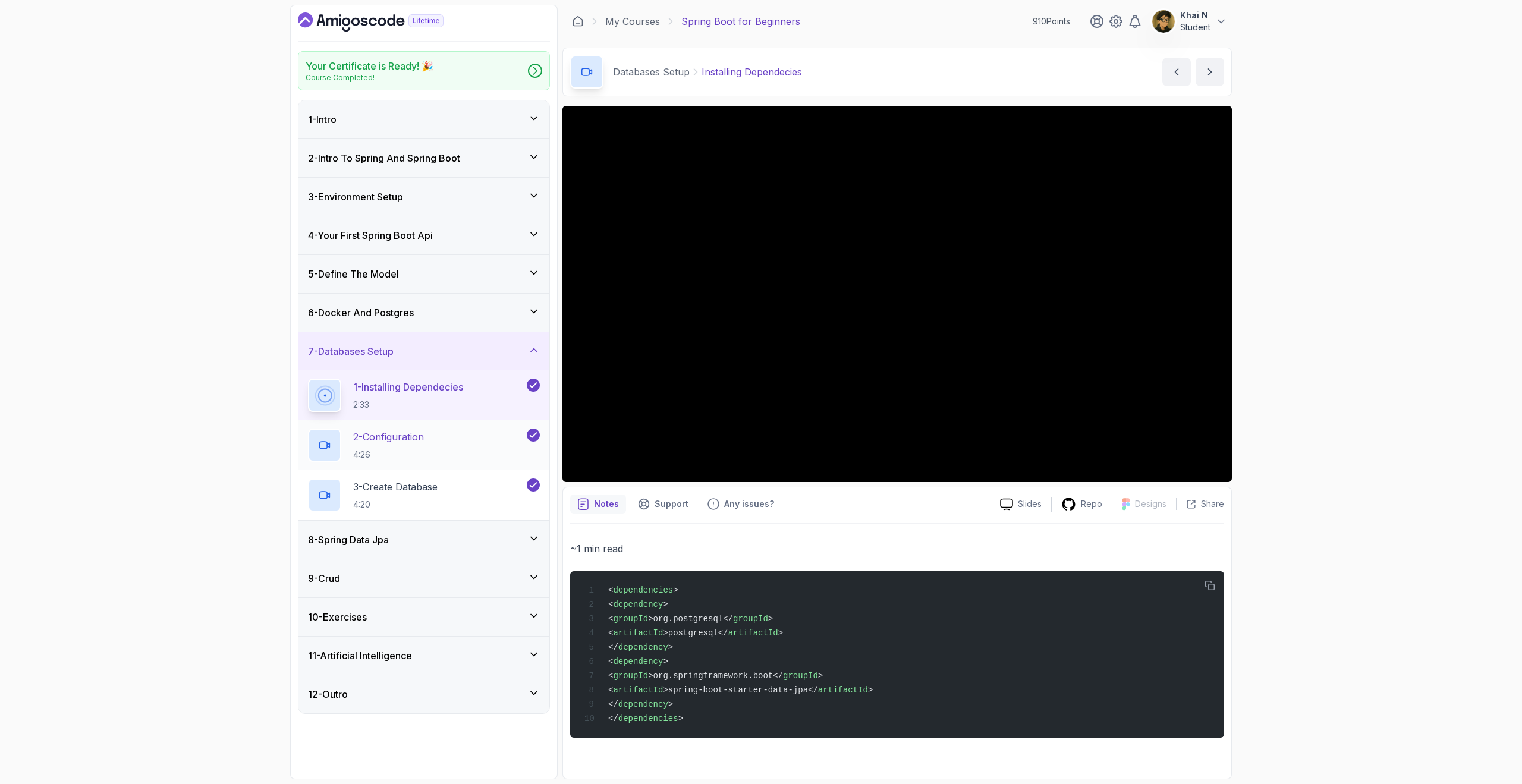
click at [434, 441] on div "2 - Configuration 4:26" at bounding box center [416, 445] width 216 height 34
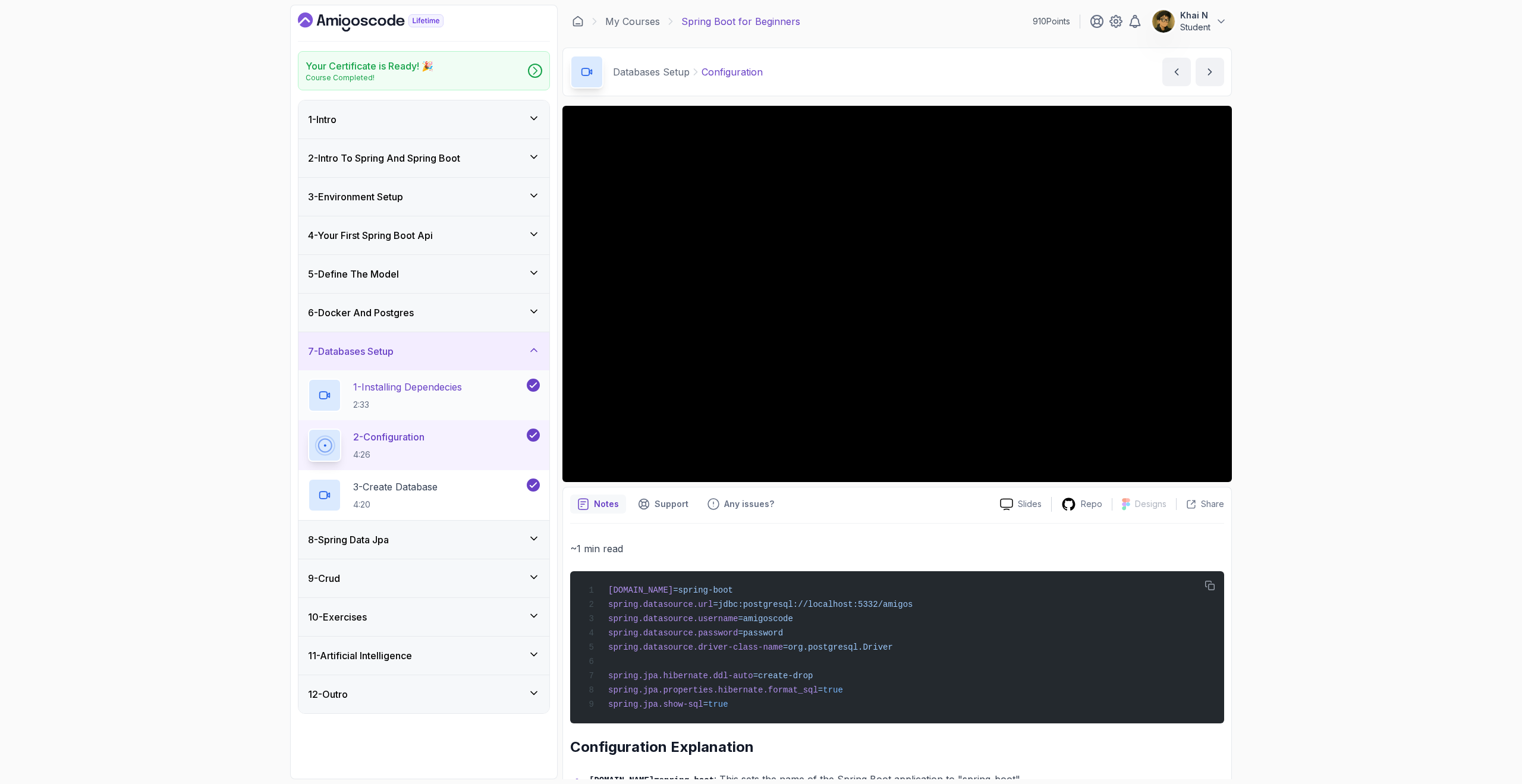
click at [434, 397] on h2 "1 - Installing Dependecies 2:33" at bounding box center [407, 396] width 109 height 31
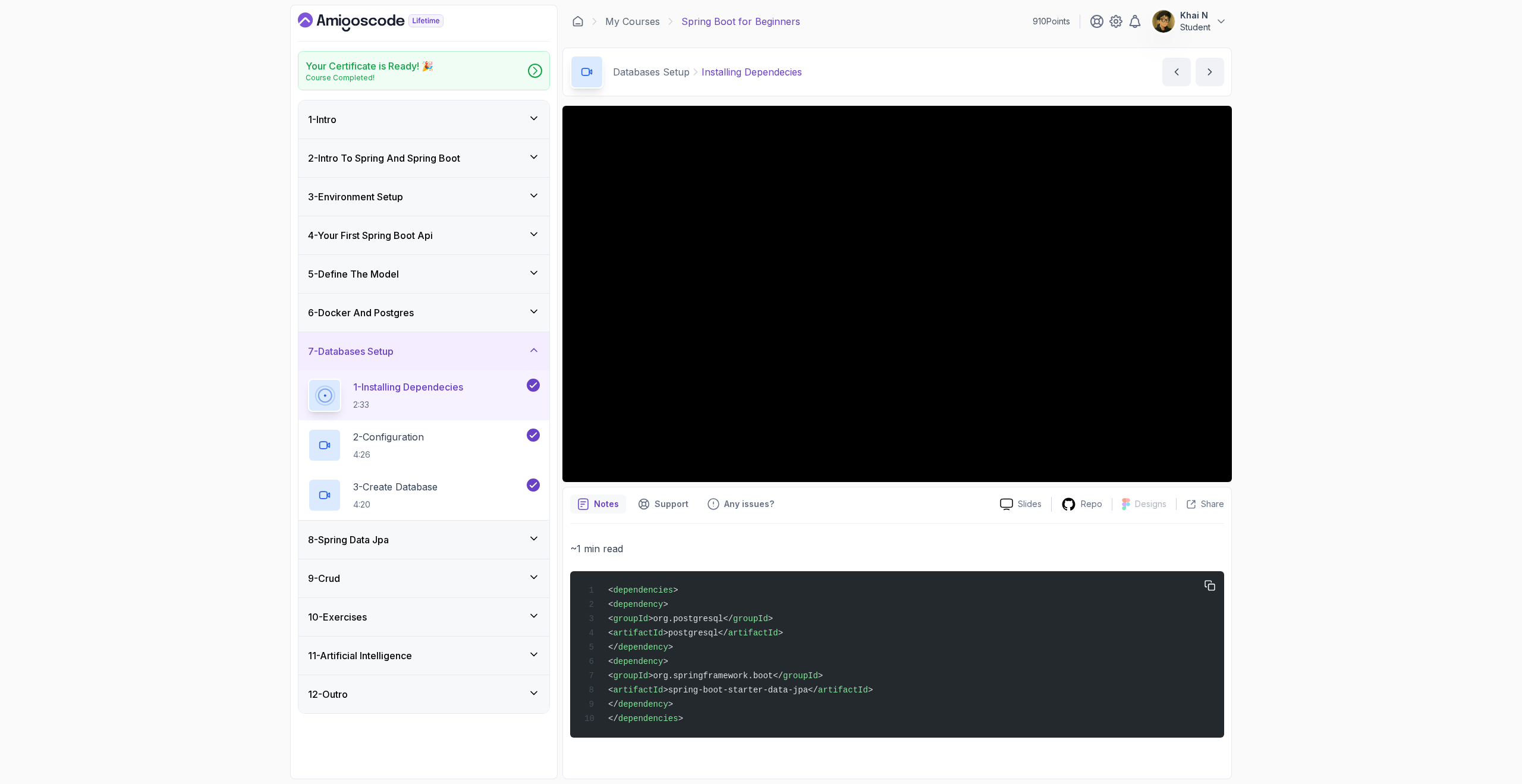
click at [733, 737] on pre "< dependencies > < dependency > < groupId >org.postgresql</ groupId > < artifac…" at bounding box center [897, 654] width 654 height 166
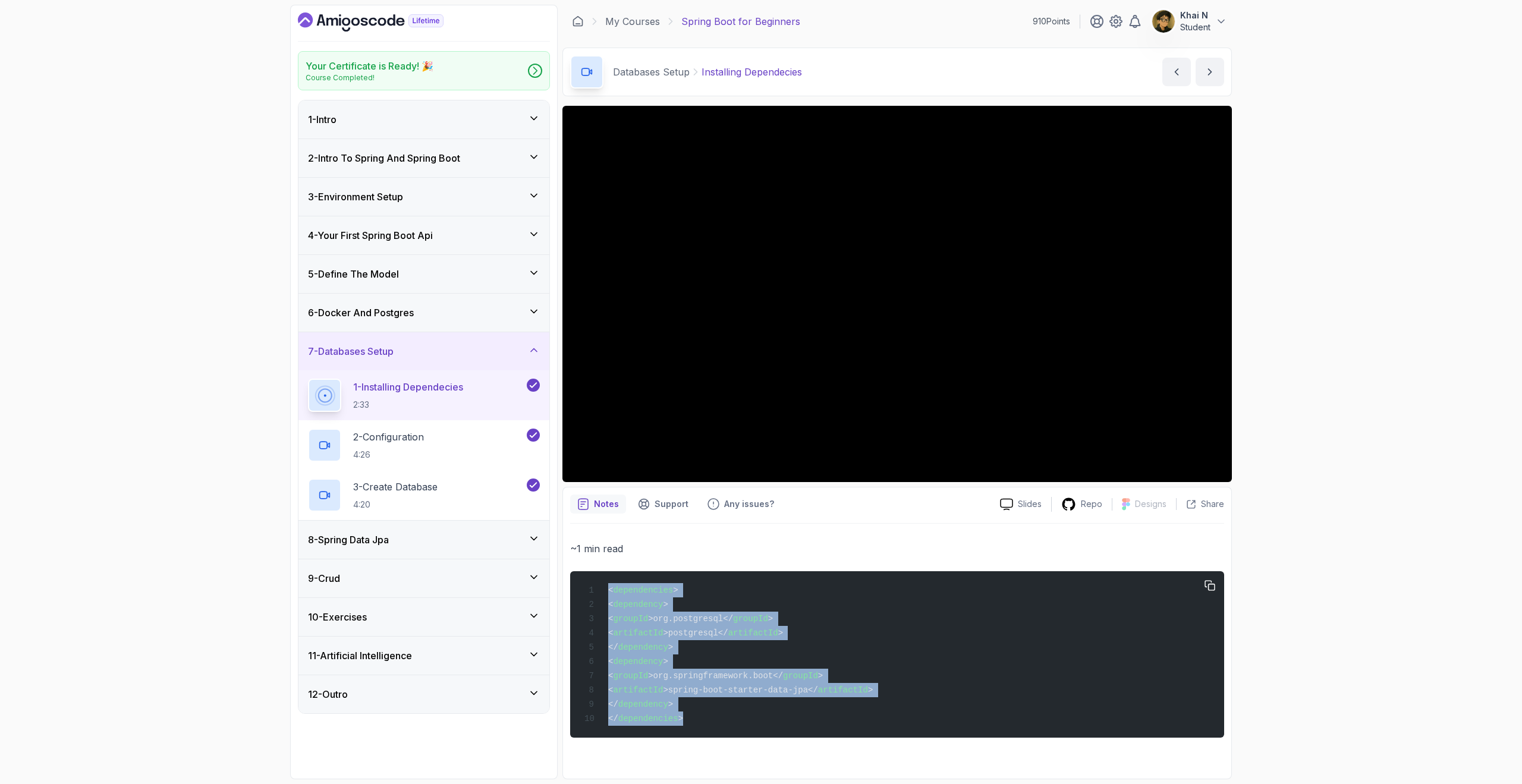
drag, startPoint x: 705, startPoint y: 735, endPoint x: 596, endPoint y: 585, distance: 185.4
click at [596, 585] on div "< dependencies > < dependency > < groupId >org.postgresql</ groupId > < artifac…" at bounding box center [897, 654] width 635 height 152
copy code "< dependencies > < dependency > < groupId >org.postgresql</ groupId > < artifac…"
click at [459, 436] on div "2 - Configuration 4:26" at bounding box center [416, 445] width 216 height 34
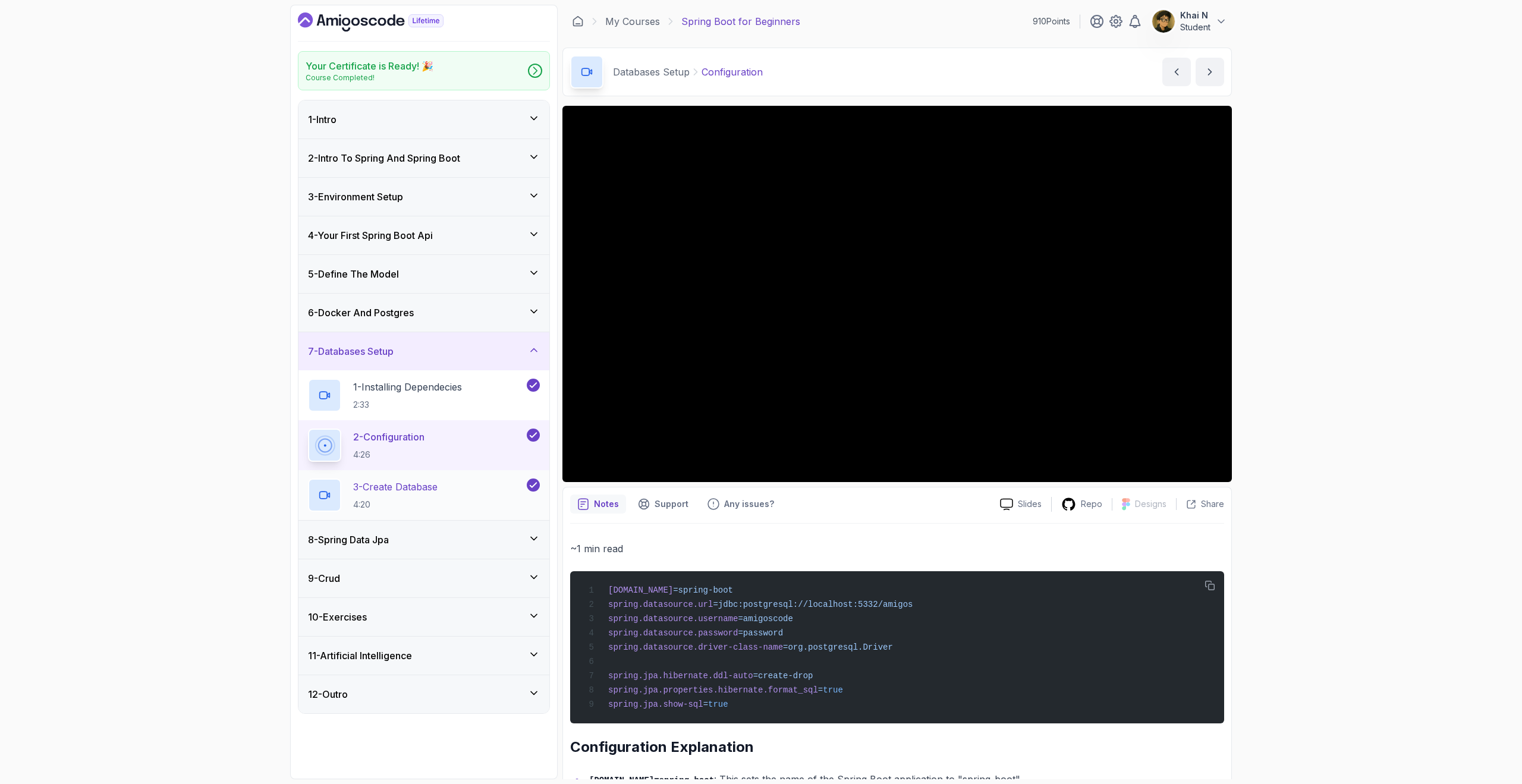
click at [426, 509] on p "4:20" at bounding box center [395, 505] width 85 height 12
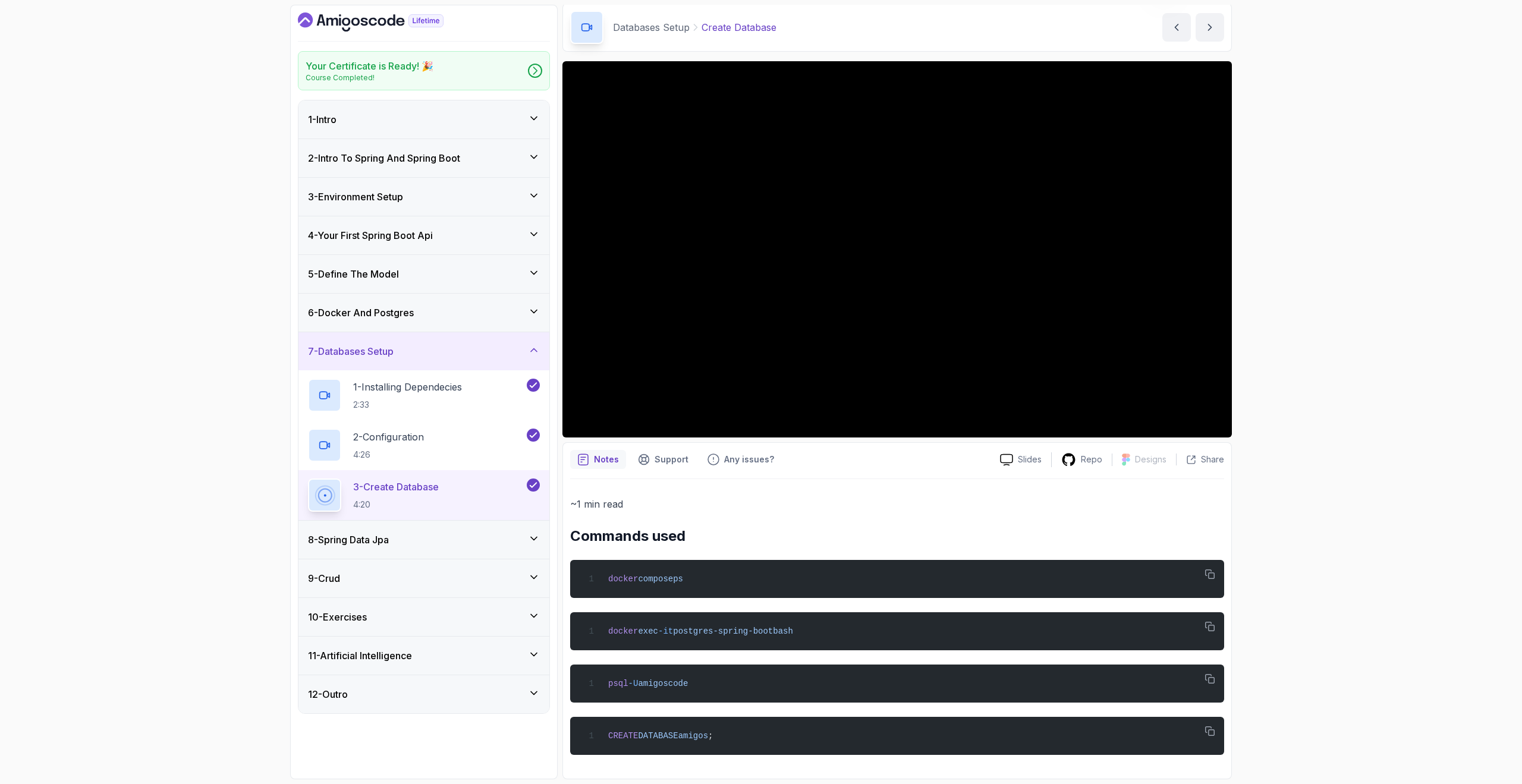
scroll to position [47, 0]
